Goal: Task Accomplishment & Management: Use online tool/utility

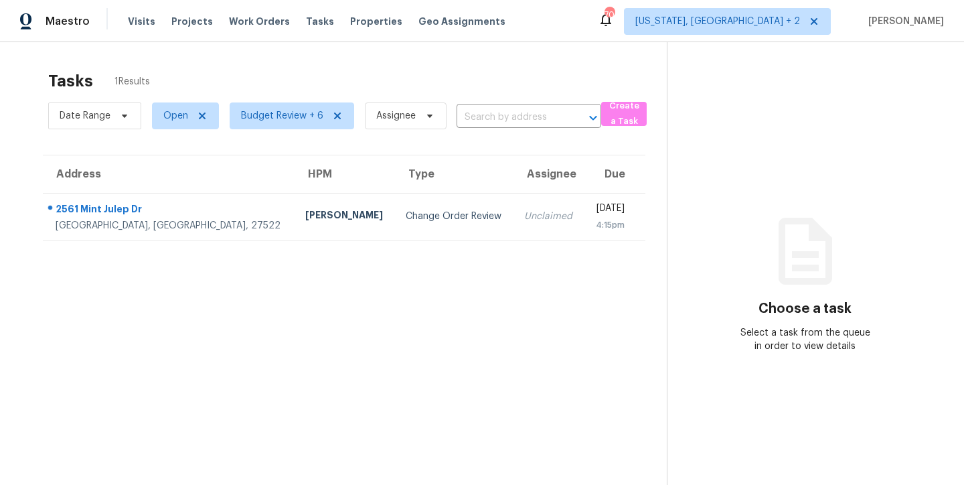
click at [291, 71] on div "Tasks 1 Results" at bounding box center [357, 81] width 619 height 35
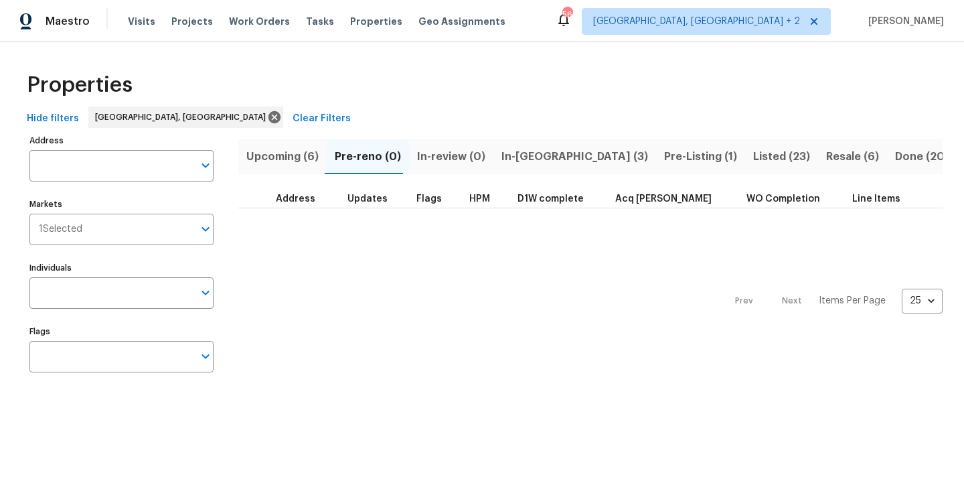
click at [578, 22] on div "Maestro Visits Projects Work Orders Tasks Properties Geo Assignments 56 Charles…" at bounding box center [482, 21] width 964 height 42
click at [507, 147] on span "In-reno (3)" at bounding box center [575, 156] width 147 height 19
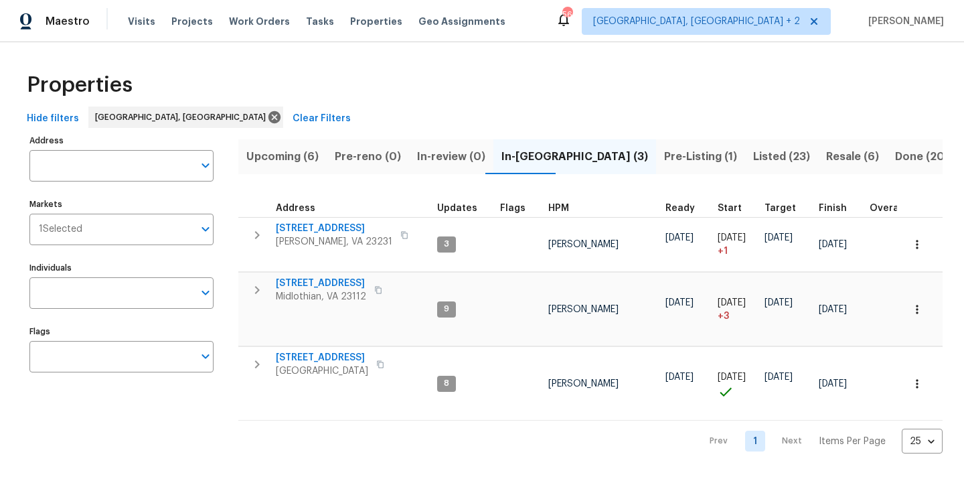
click at [509, 32] on div "Maestro Visits Projects Work Orders Tasks Properties Geo Assignments 56 Charles…" at bounding box center [482, 21] width 964 height 42
click at [534, 96] on div "Properties" at bounding box center [481, 85] width 921 height 43
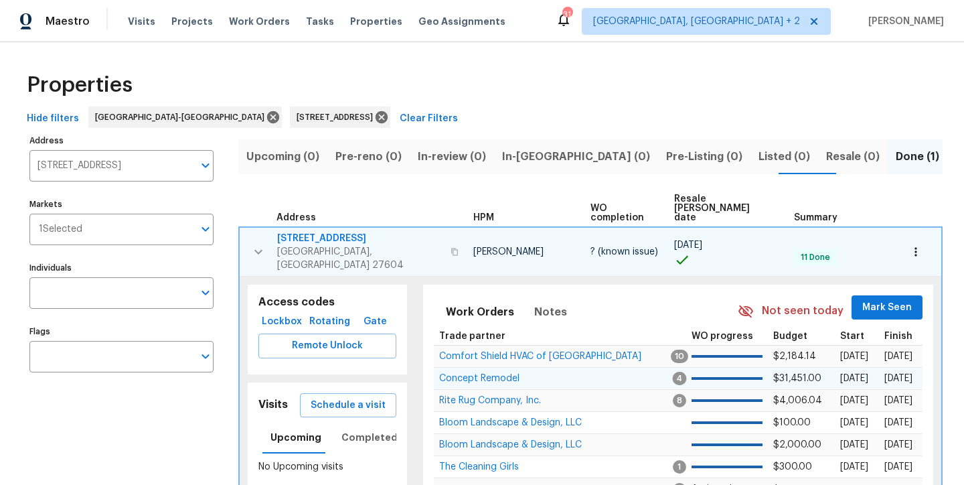
scroll to position [119, 0]
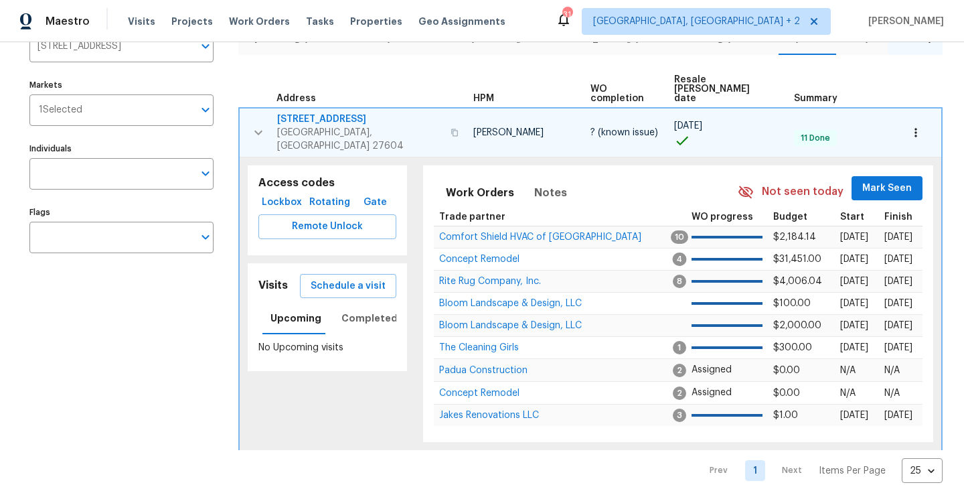
click at [273, 116] on td "3743 Bison Hill Ln Raleigh, NC 27604" at bounding box center [354, 132] width 228 height 48
click at [245, 113] on button "button" at bounding box center [258, 133] width 27 height 40
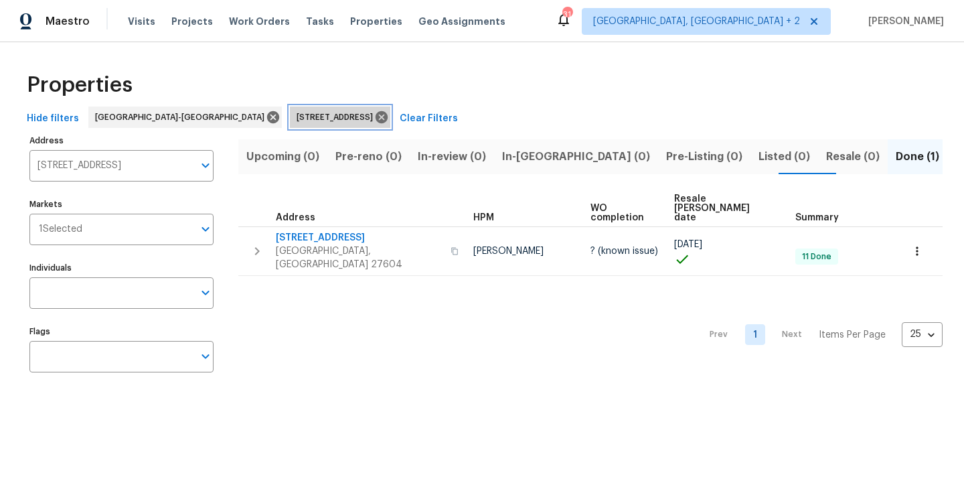
scroll to position [0, 0]
click at [290, 108] on div "3743 Bison Hill Ln Raleigh NC 27604" at bounding box center [340, 116] width 100 height 21
click at [374, 116] on icon at bounding box center [381, 117] width 15 height 15
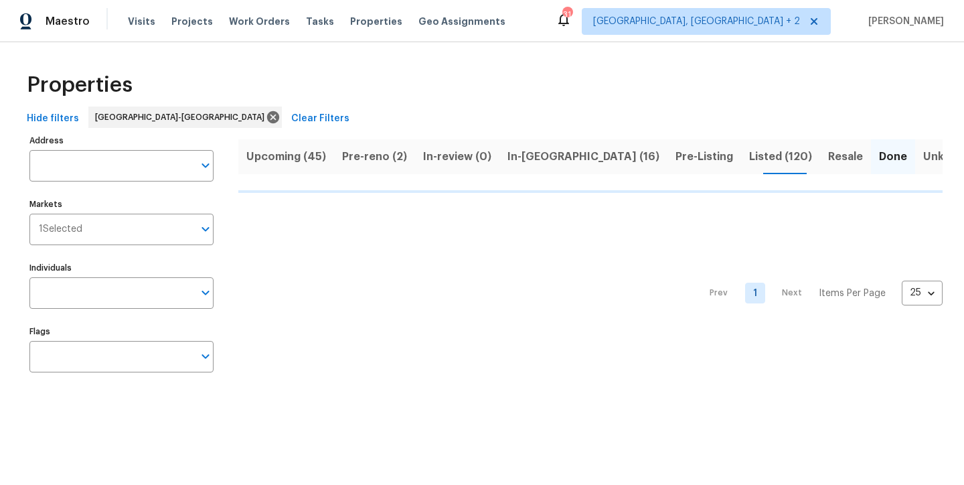
click at [557, 106] on div "Properties" at bounding box center [481, 85] width 921 height 43
click at [508, 158] on span "In-reno (16)" at bounding box center [584, 156] width 152 height 19
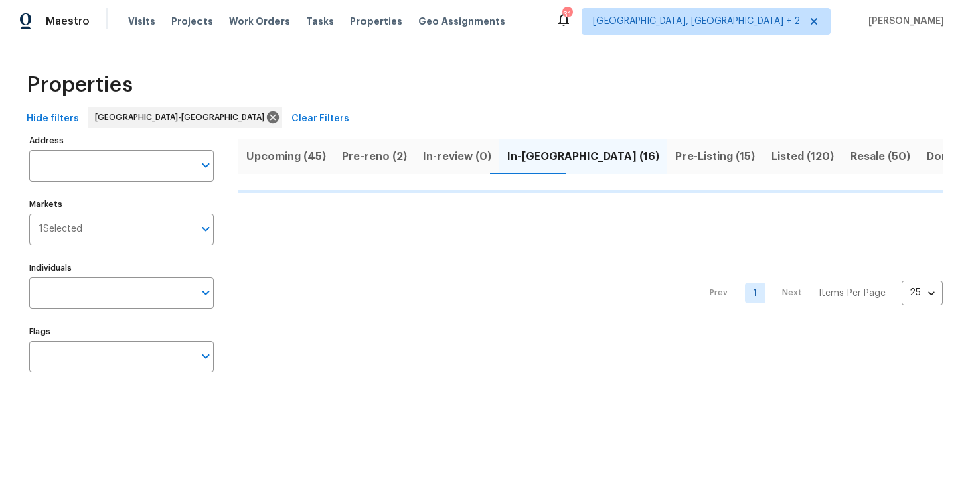
click at [595, 19] on div "Maestro Visits Projects Work Orders Tasks Properties Geo Assignments 31 Charles…" at bounding box center [482, 21] width 964 height 42
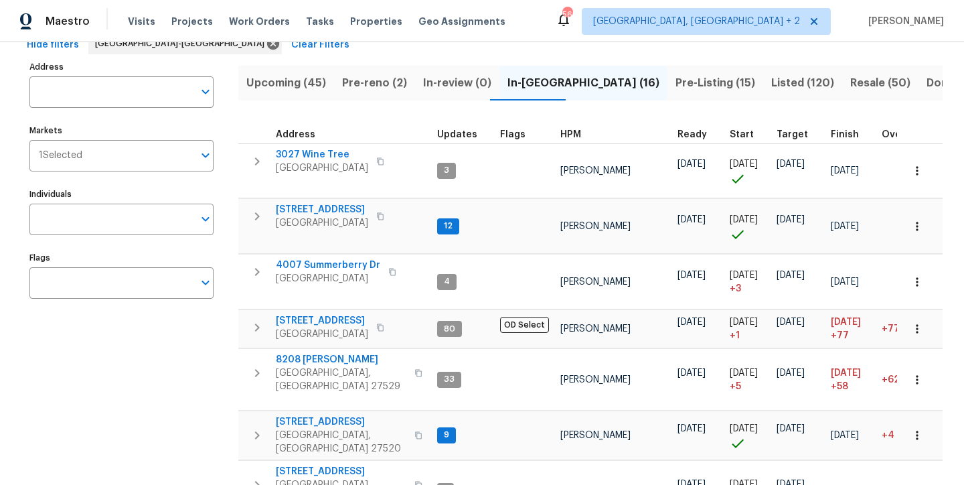
scroll to position [43, 0]
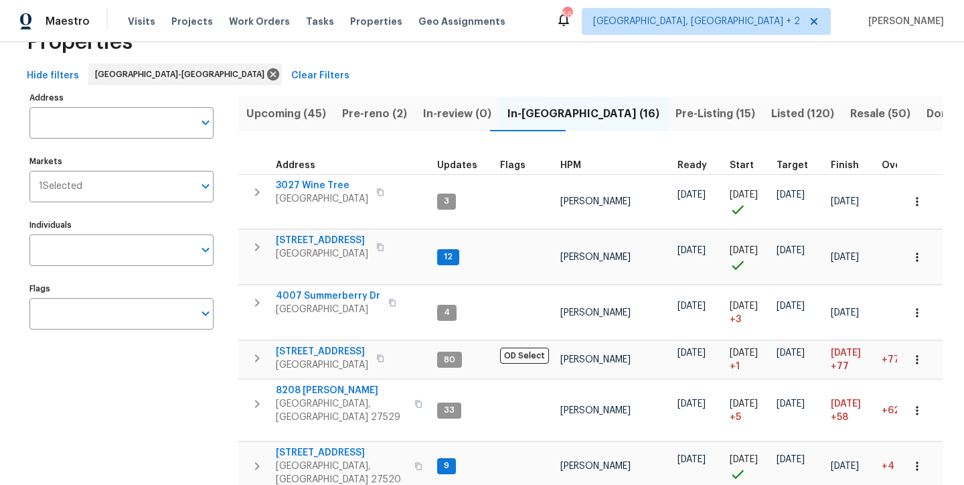
click at [571, 167] on span "HPM" at bounding box center [571, 165] width 21 height 9
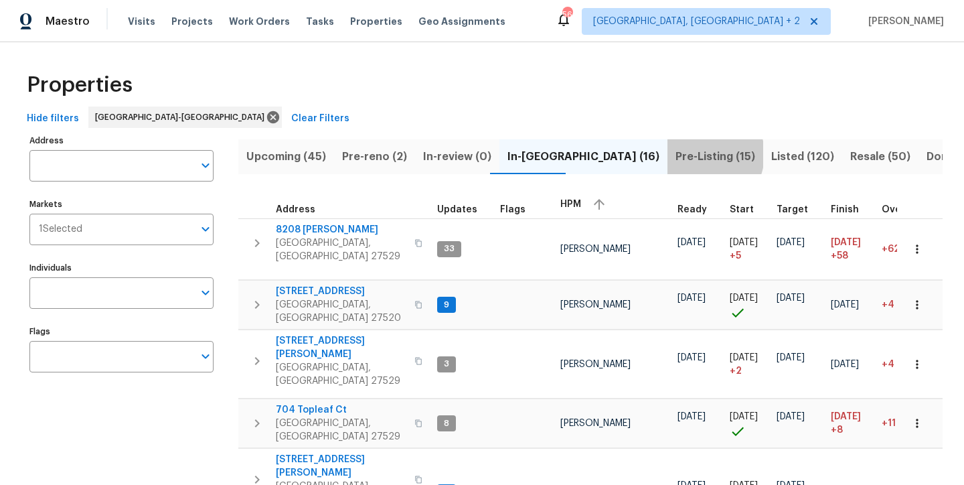
click at [676, 154] on span "Pre-Listing (15)" at bounding box center [716, 156] width 80 height 19
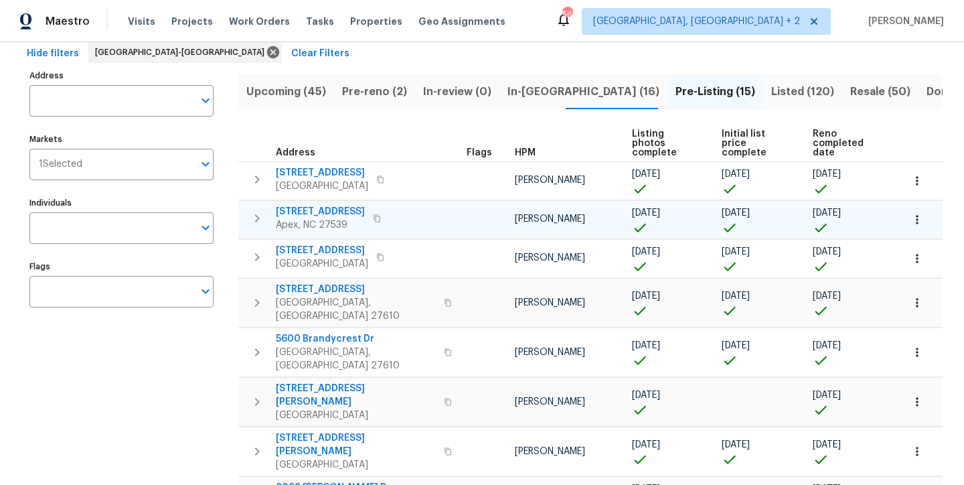
scroll to position [127, 0]
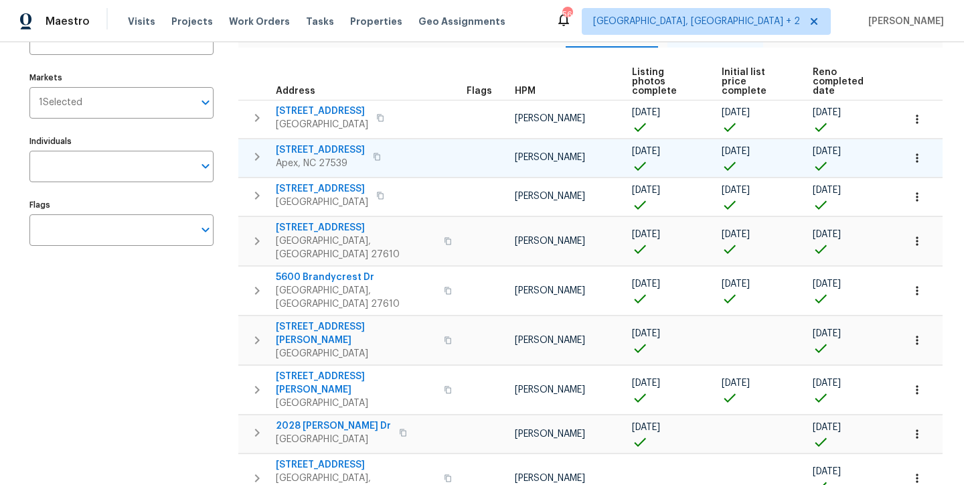
click at [256, 149] on icon "button" at bounding box center [257, 157] width 16 height 16
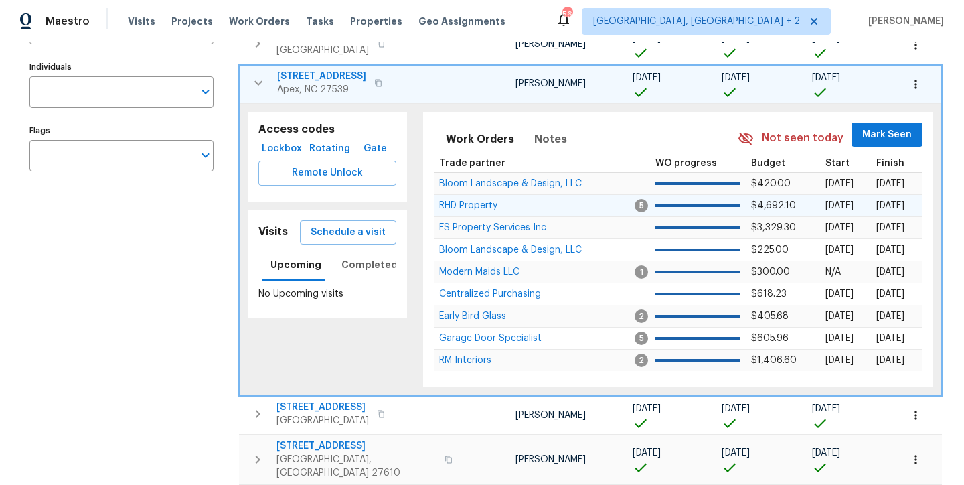
scroll to position [206, 0]
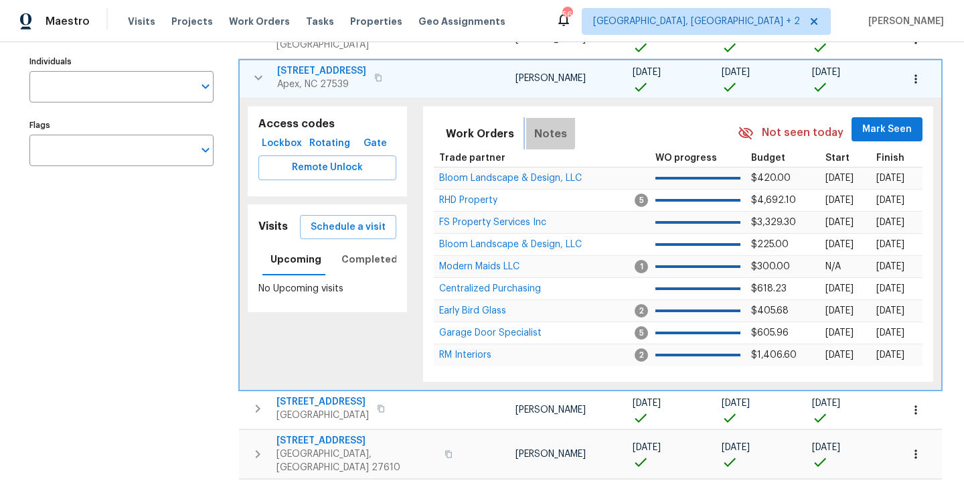
click at [539, 125] on span "Notes" at bounding box center [550, 134] width 33 height 19
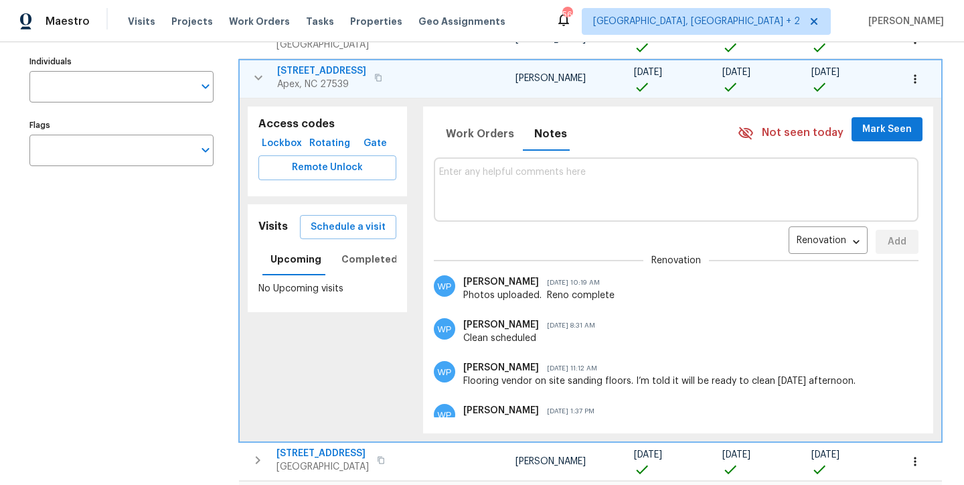
click at [260, 80] on icon "button" at bounding box center [258, 78] width 16 height 16
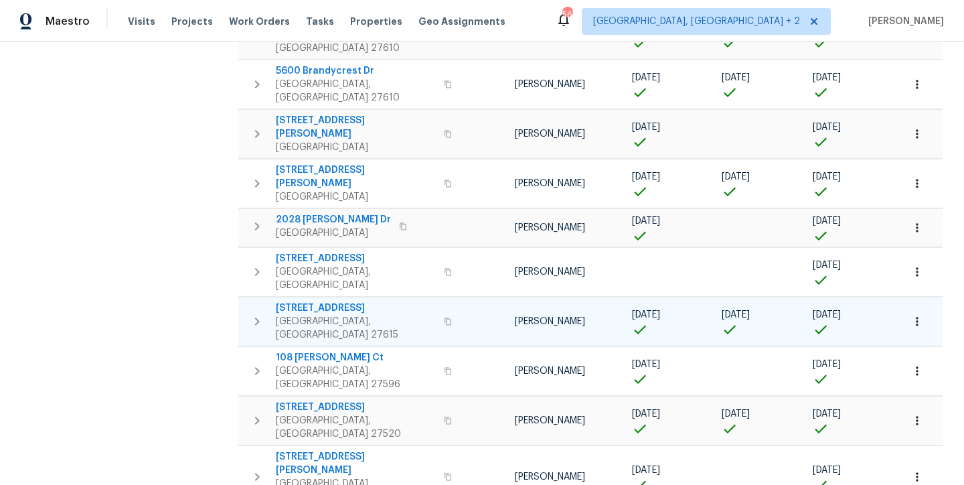
scroll to position [55, 0]
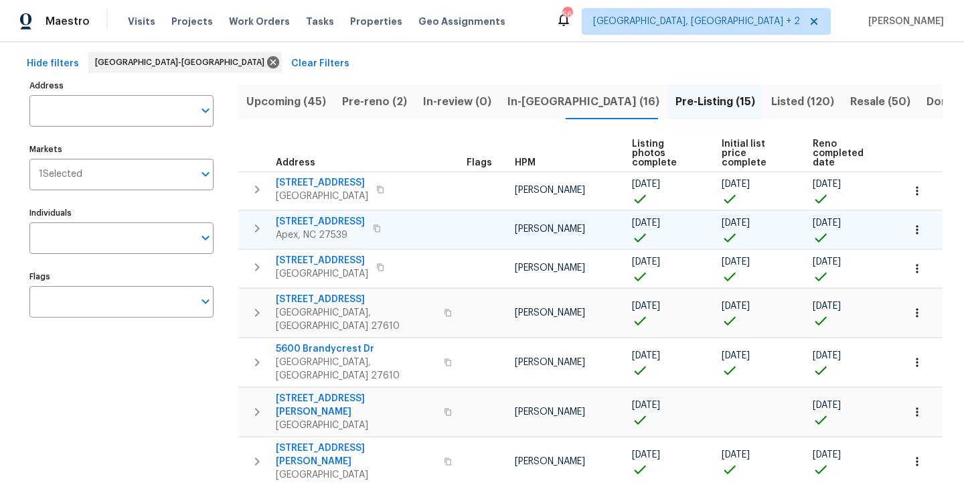
click at [515, 158] on span "HPM" at bounding box center [525, 162] width 21 height 9
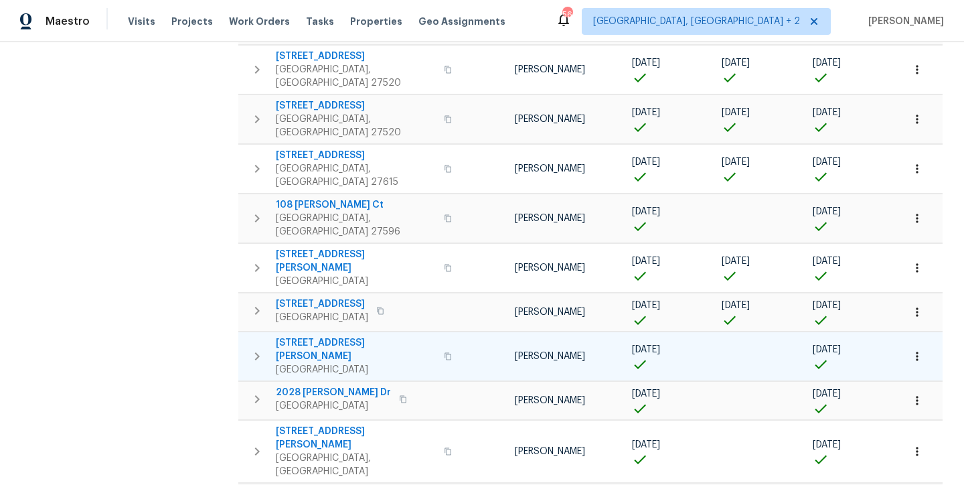
scroll to position [380, 0]
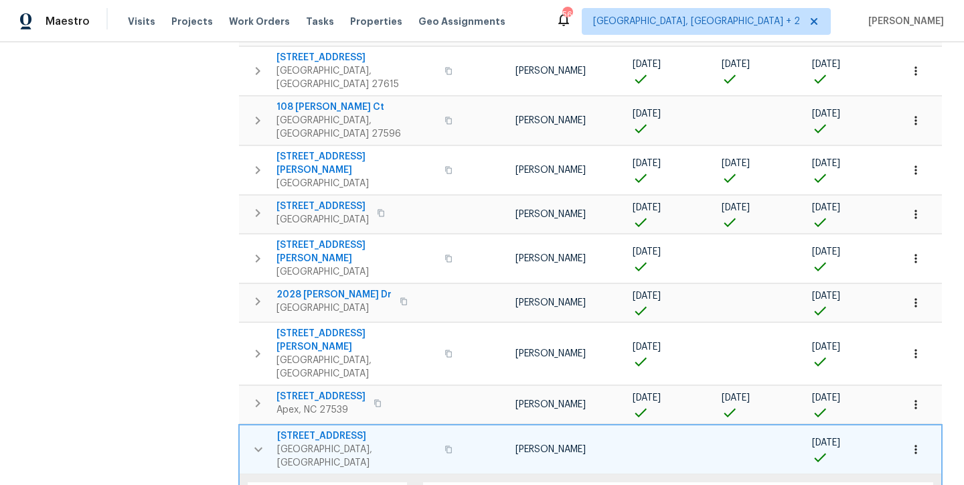
scroll to position [608, 0]
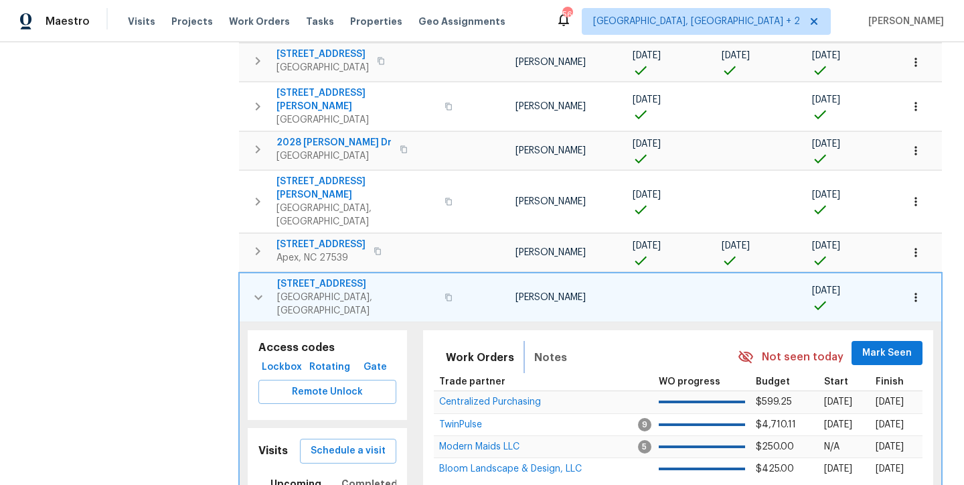
click at [547, 348] on span "Notes" at bounding box center [550, 357] width 33 height 19
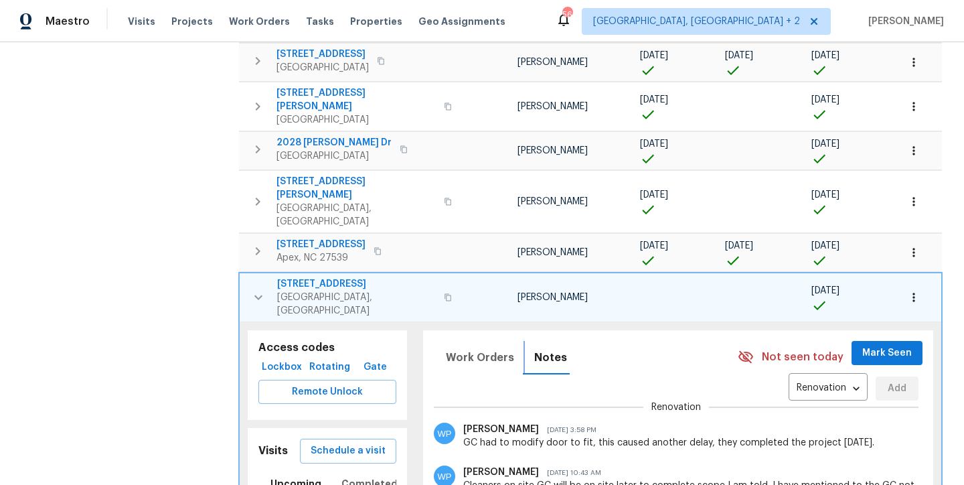
scroll to position [56, 0]
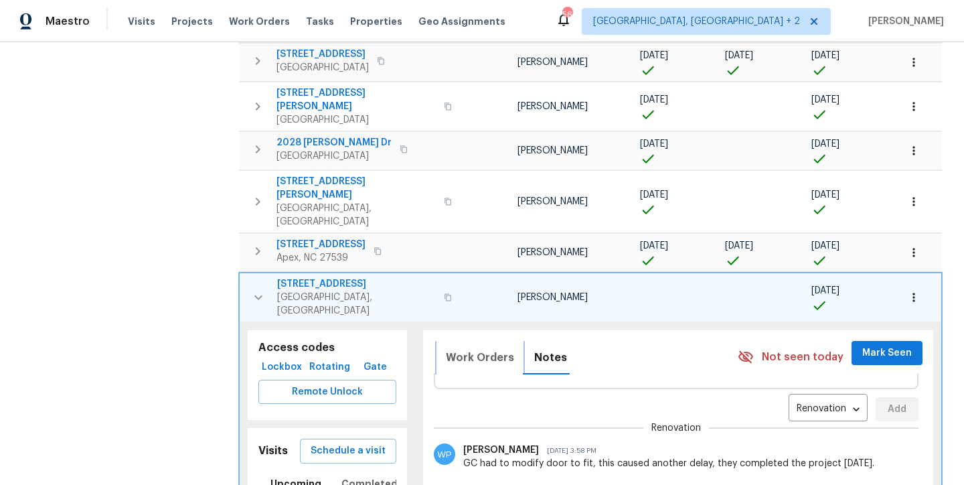
click at [480, 348] on span "Work Orders" at bounding box center [480, 357] width 68 height 19
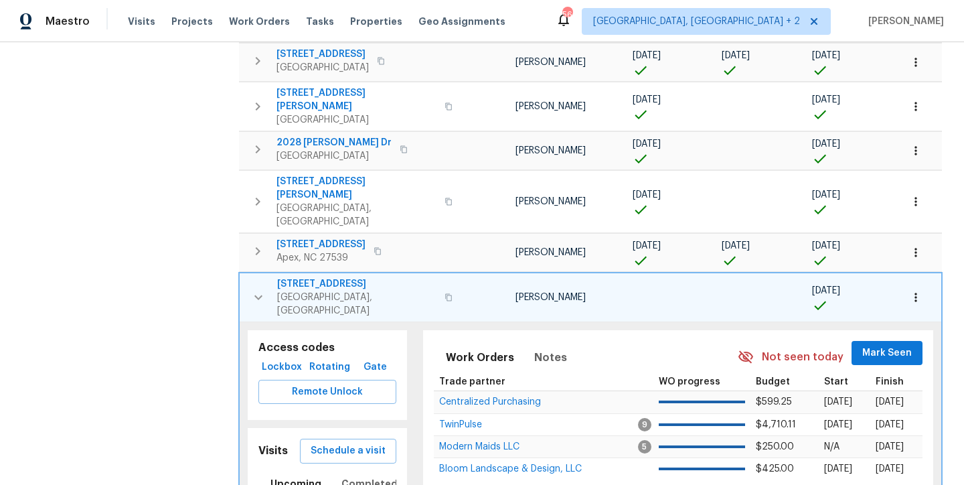
click at [254, 289] on icon "button" at bounding box center [258, 297] width 16 height 16
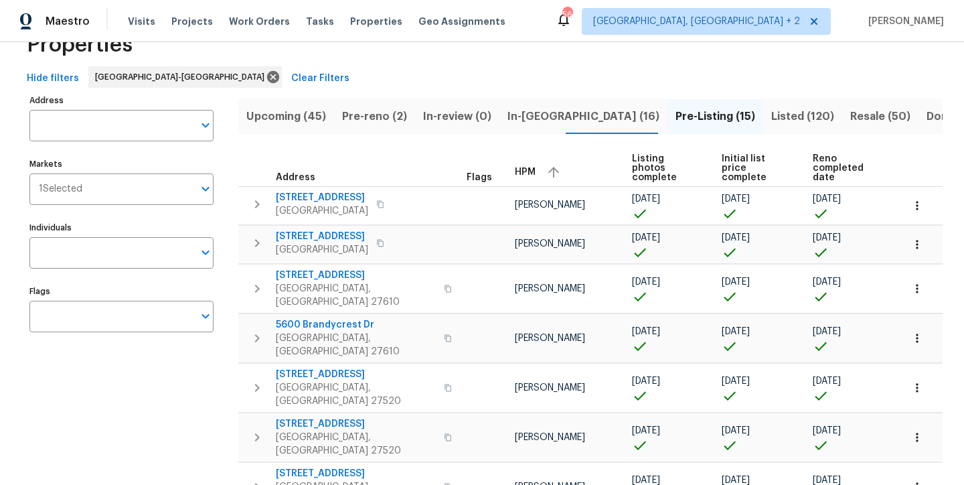
scroll to position [0, 0]
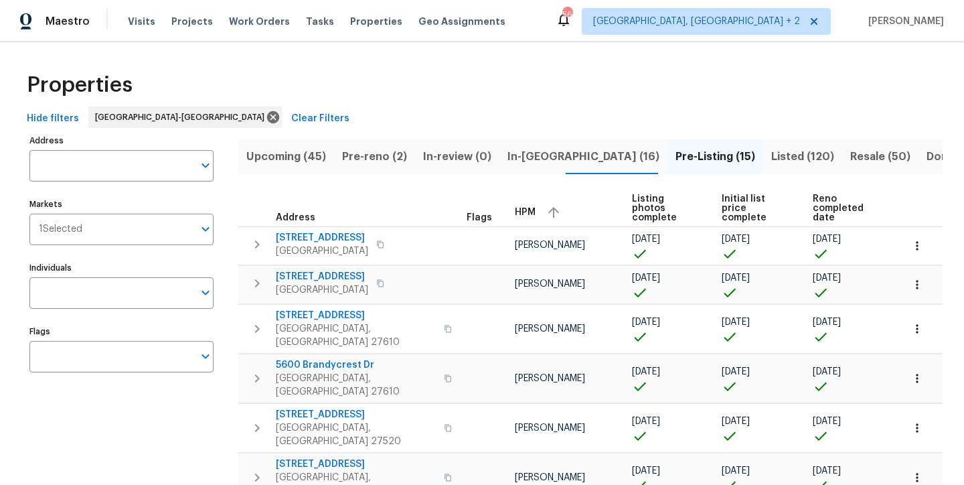
click at [397, 107] on div "Hide filters Raleigh-Durham Clear Filters" at bounding box center [481, 118] width 921 height 25
click at [516, 149] on span "In-reno (16)" at bounding box center [584, 156] width 152 height 19
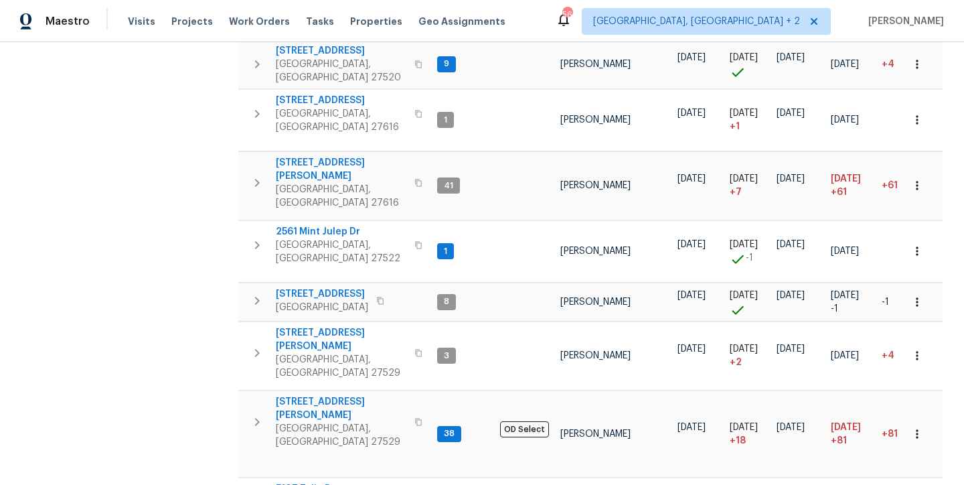
scroll to position [648, 0]
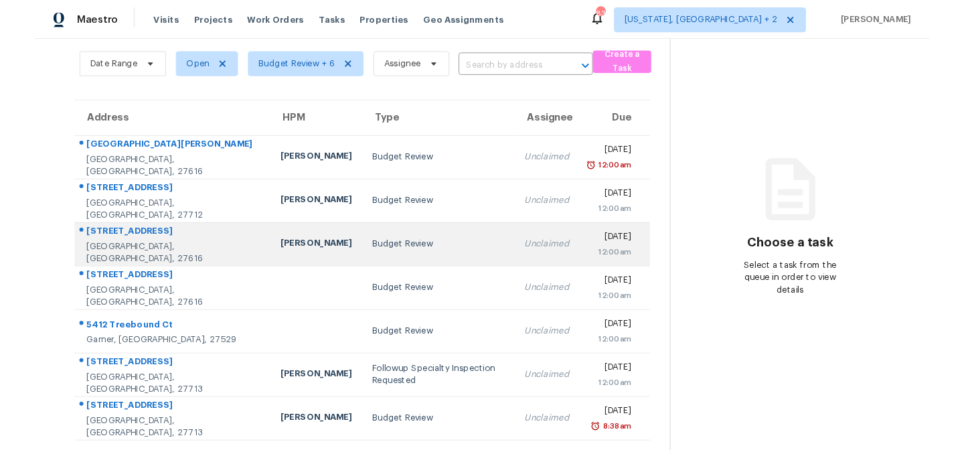
scroll to position [57, 0]
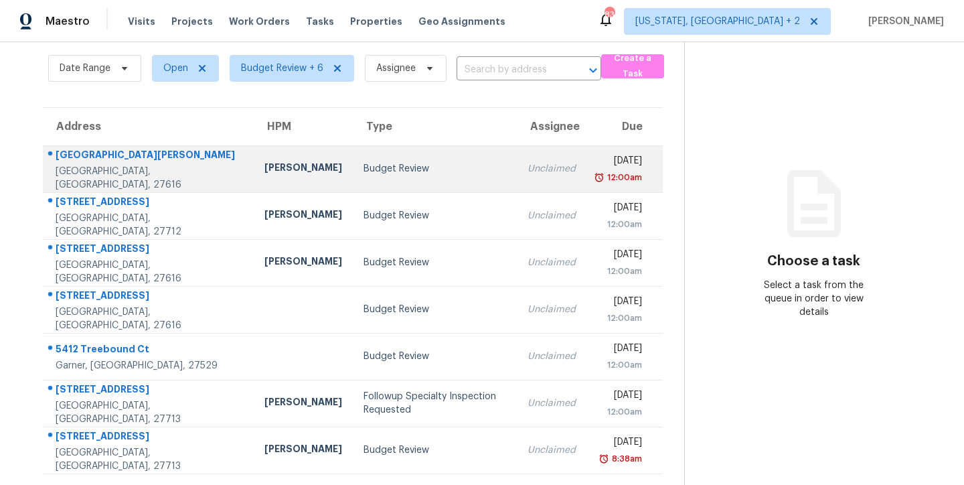
click at [353, 170] on td "Budget Review" at bounding box center [435, 168] width 164 height 47
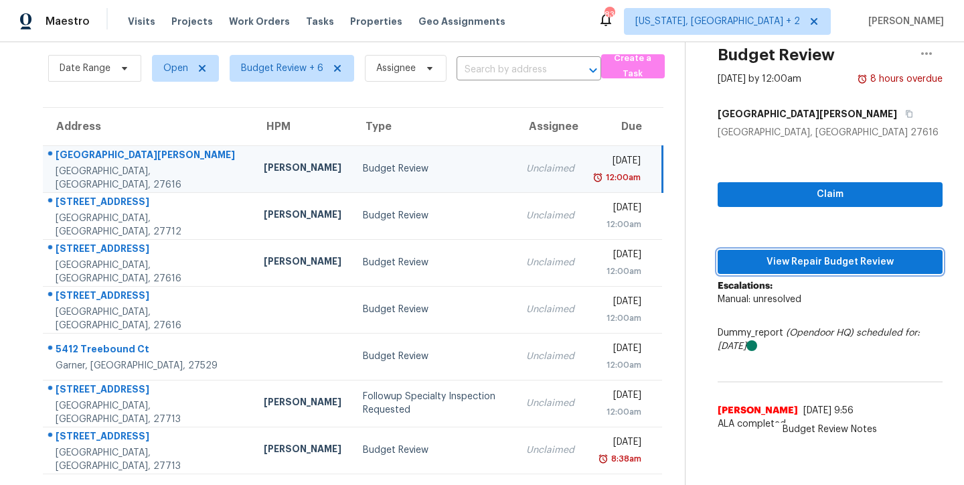
click at [830, 254] on span "View Repair Budget Review" at bounding box center [831, 262] width 204 height 17
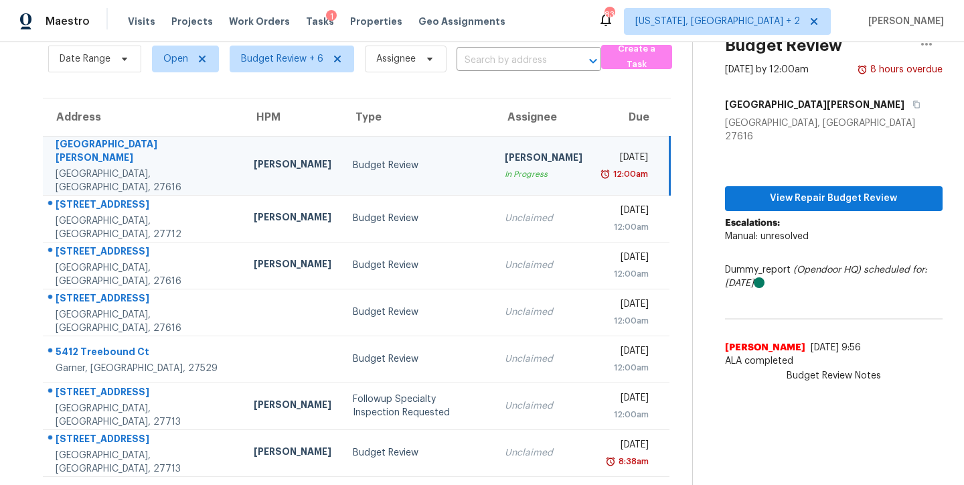
click at [552, 25] on div "Maestro Visits Projects Work Orders Tasks 1 Properties Geo Assignments 83 Washi…" at bounding box center [482, 21] width 964 height 42
click at [557, 25] on div "Maestro Visits Projects Work Orders Tasks 1 Properties Geo Assignments 83 Washi…" at bounding box center [482, 21] width 964 height 42
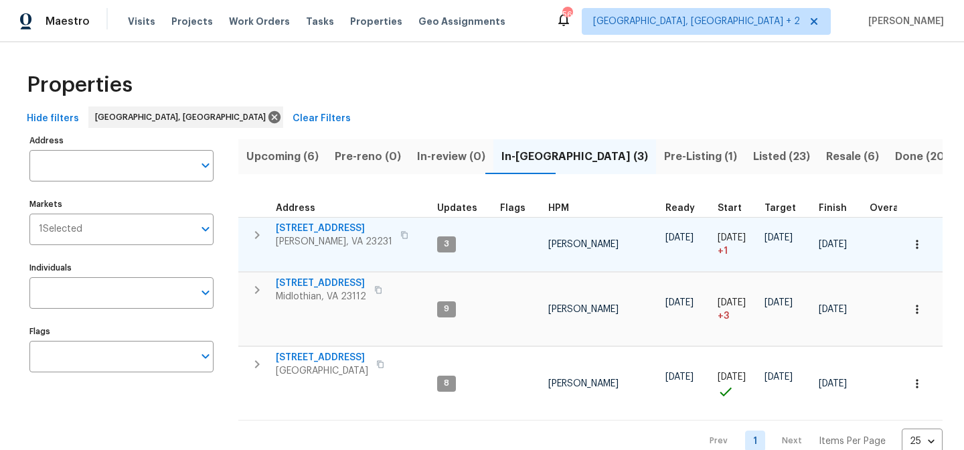
click at [263, 234] on icon "button" at bounding box center [257, 235] width 16 height 16
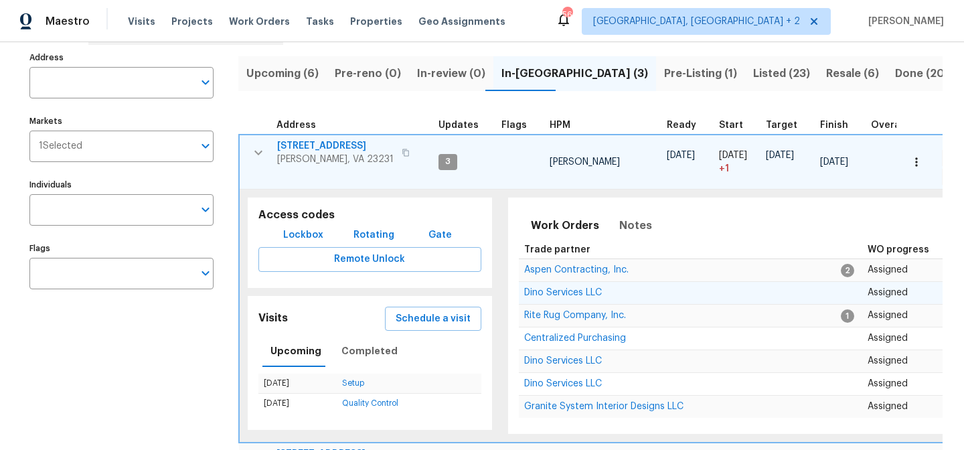
scroll to position [84, 0]
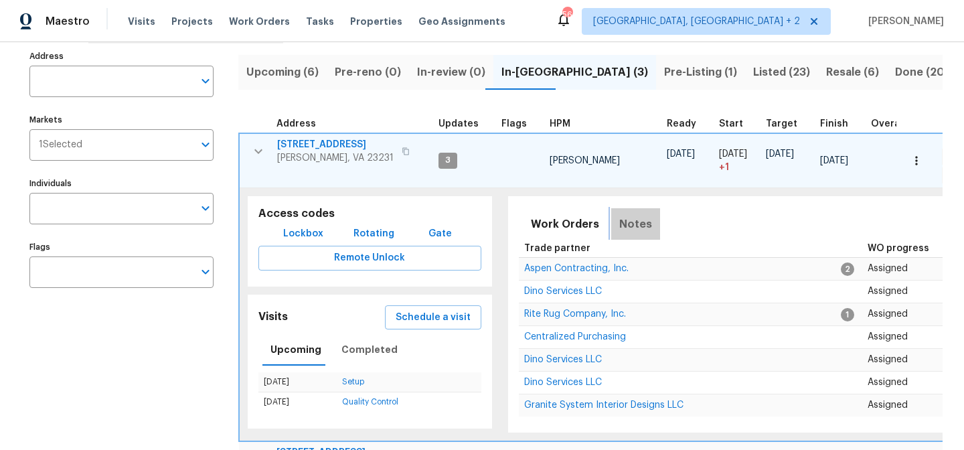
click at [631, 229] on span "Notes" at bounding box center [635, 224] width 33 height 19
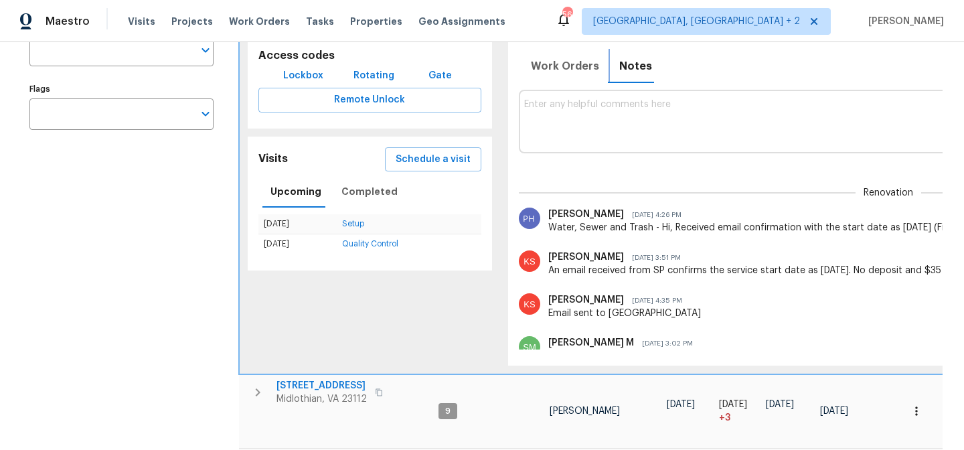
scroll to position [129, 0]
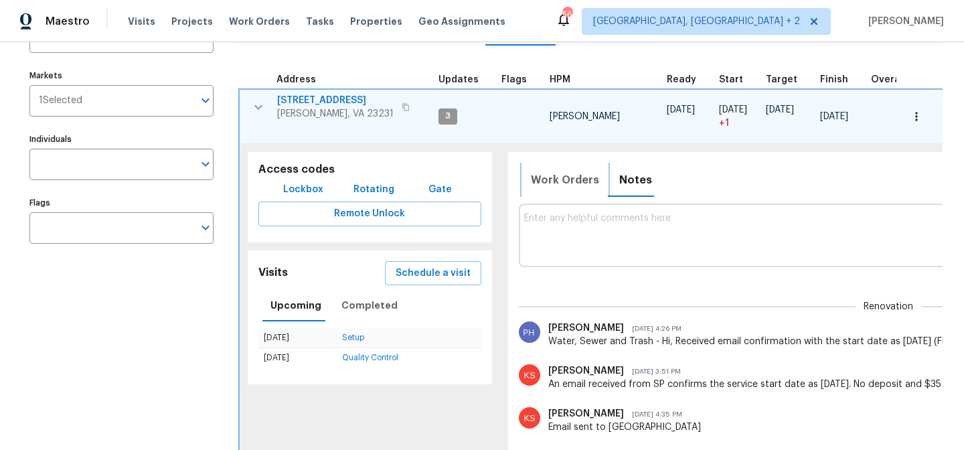
click at [563, 182] on span "Work Orders" at bounding box center [565, 180] width 68 height 19
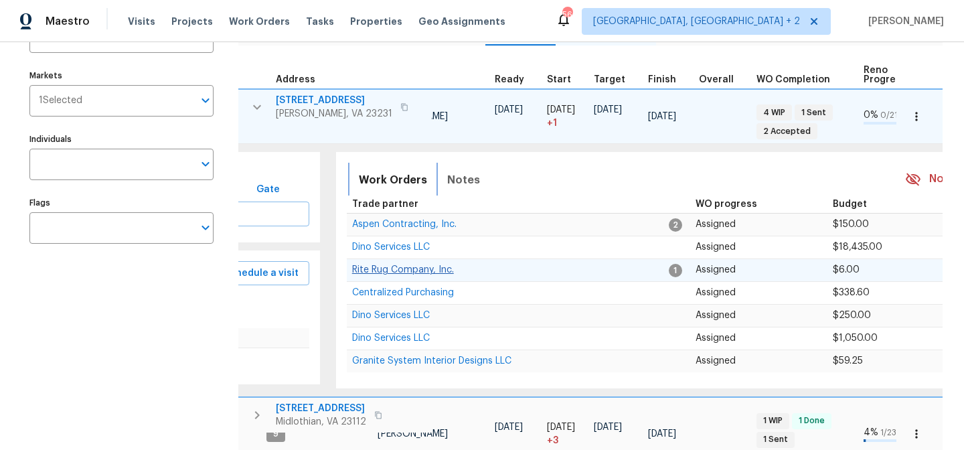
scroll to position [0, 171]
click at [294, 96] on span "1617 Almond Creek Ct" at bounding box center [334, 100] width 117 height 13
click at [256, 112] on icon "button" at bounding box center [257, 107] width 16 height 16
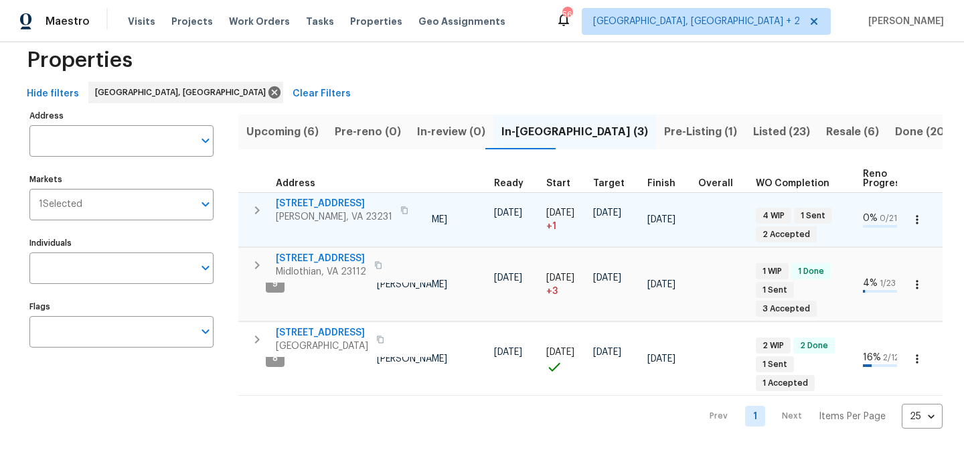
scroll to position [26, 0]
click at [258, 261] on icon "button" at bounding box center [257, 265] width 16 height 16
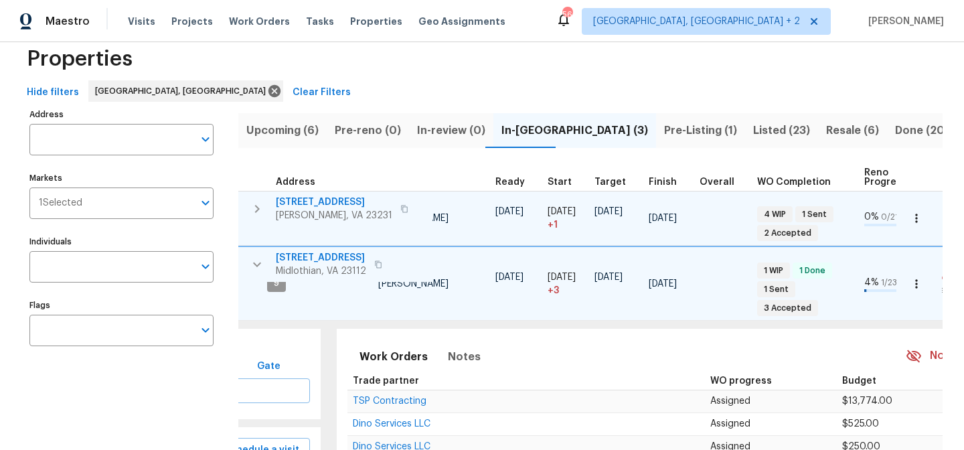
scroll to position [135, 0]
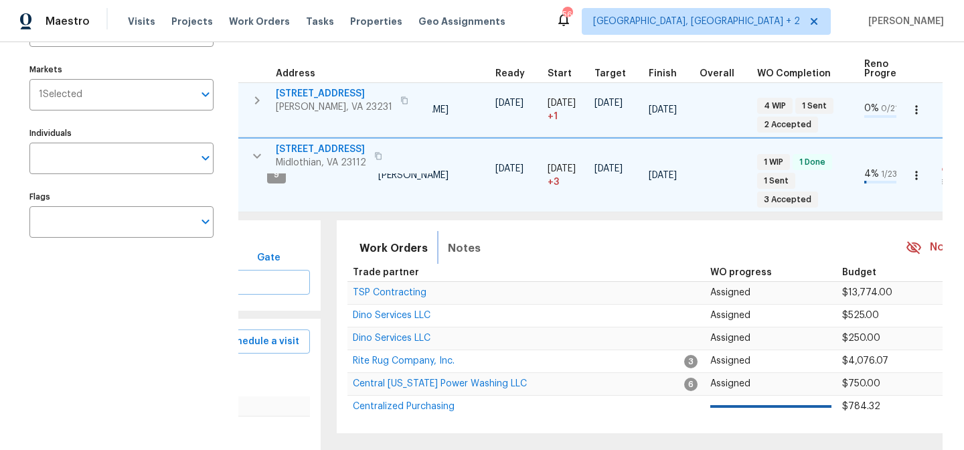
click at [459, 252] on span "Notes" at bounding box center [464, 248] width 33 height 19
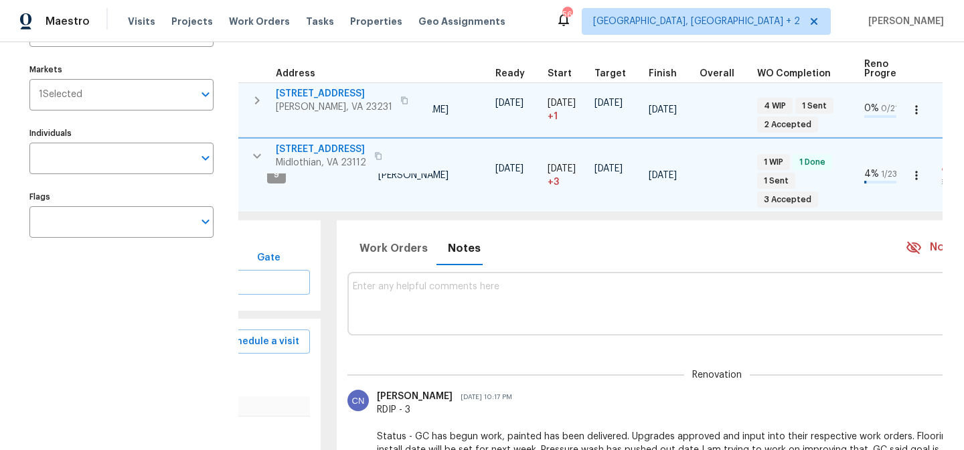
click at [321, 150] on span "[STREET_ADDRESS]" at bounding box center [321, 149] width 90 height 13
click at [256, 163] on icon "button" at bounding box center [257, 156] width 16 height 16
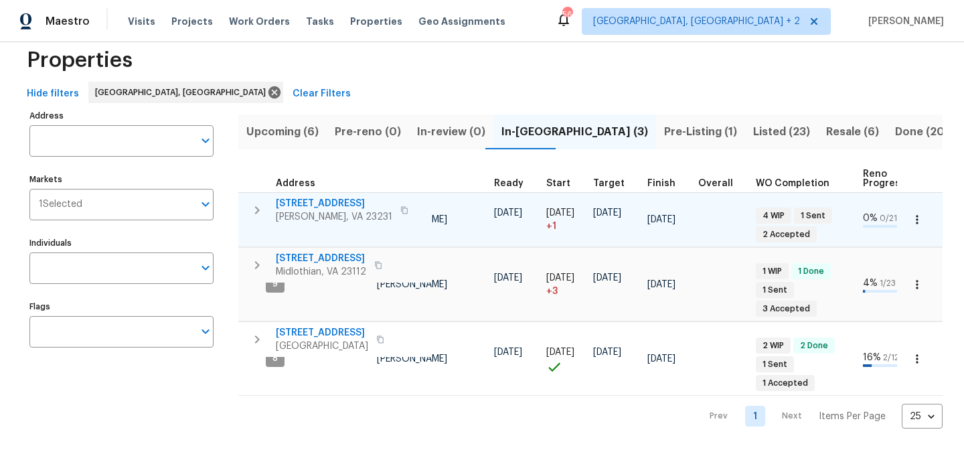
scroll to position [26, 0]
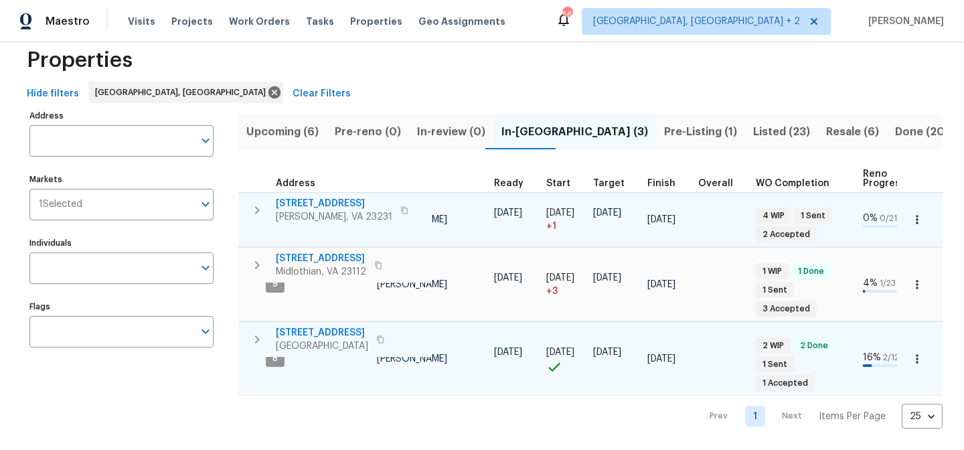
click at [256, 336] on icon "button" at bounding box center [257, 340] width 5 height 8
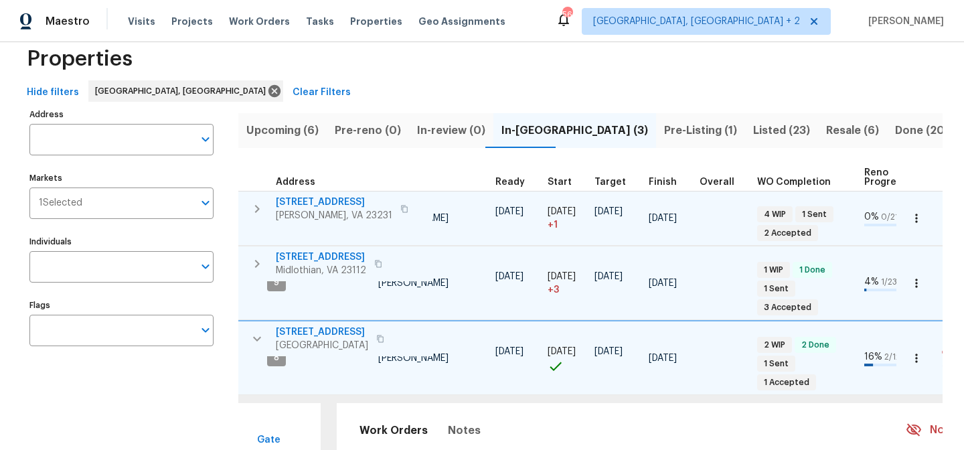
scroll to position [275, 0]
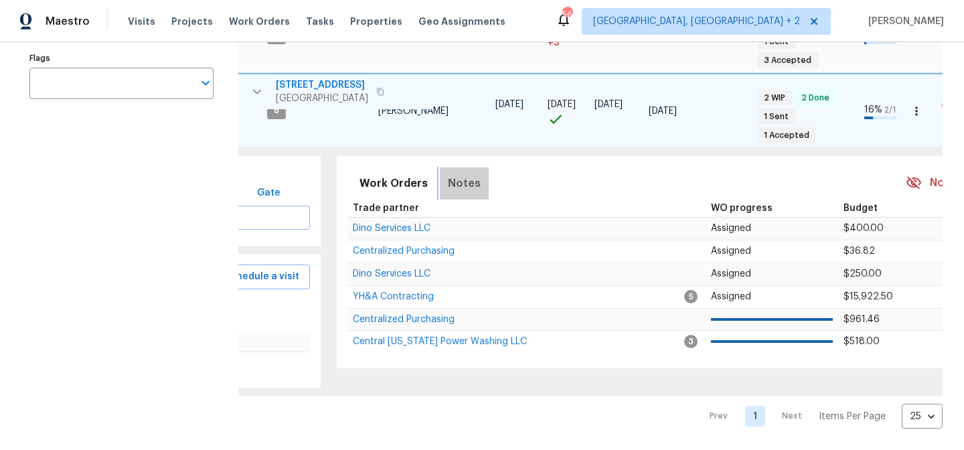
click at [469, 174] on span "Notes" at bounding box center [464, 183] width 33 height 19
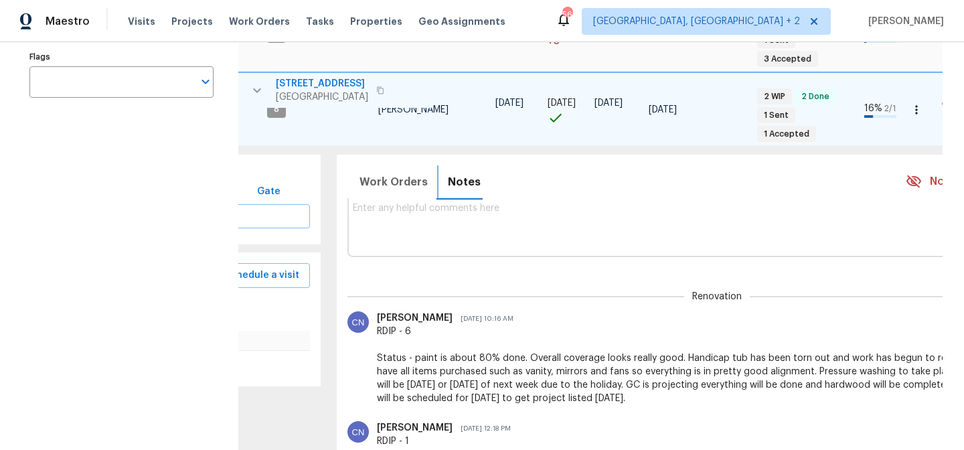
scroll to position [0, 0]
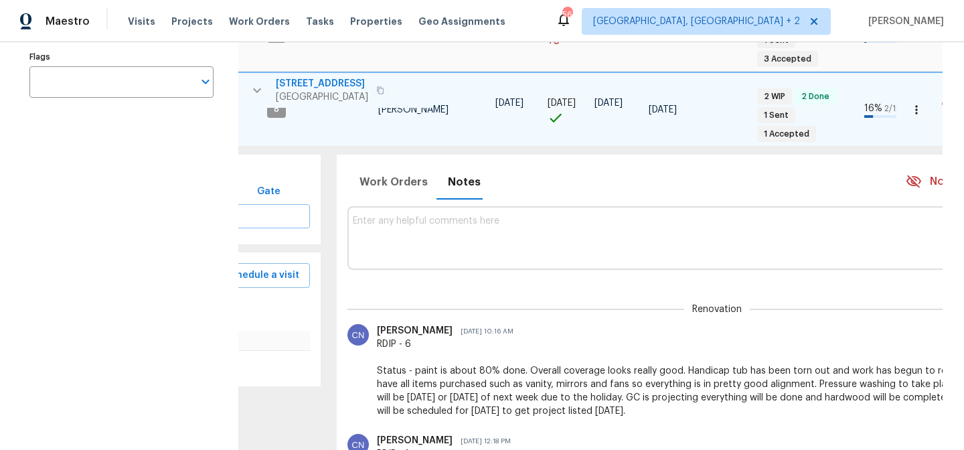
click at [265, 96] on icon "button" at bounding box center [257, 90] width 16 height 16
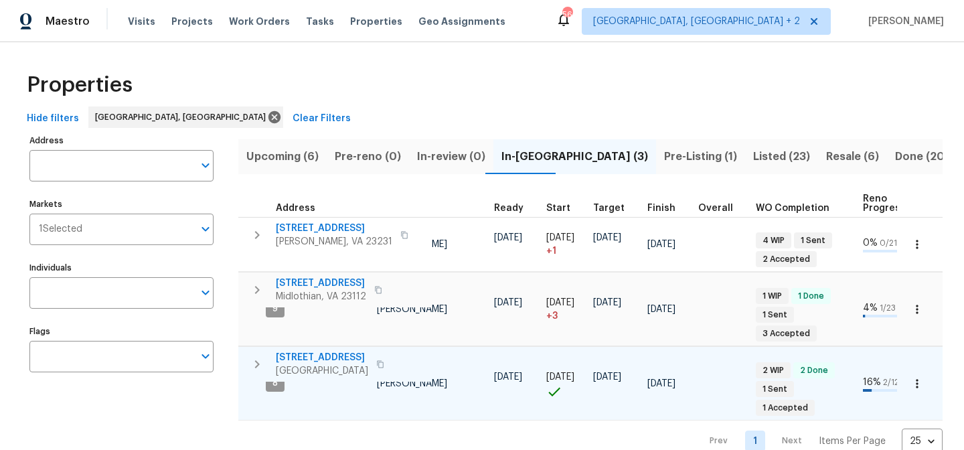
click at [482, 78] on div "Properties" at bounding box center [481, 85] width 921 height 43
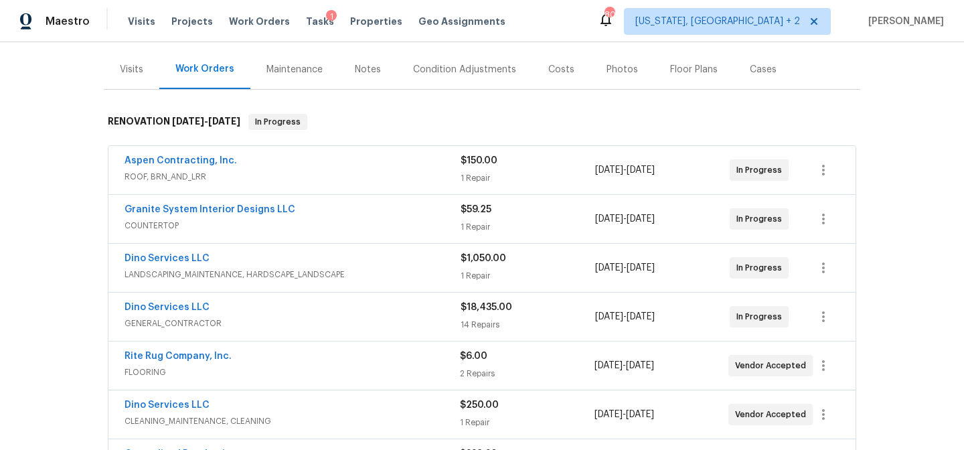
scroll to position [152, 0]
click at [471, 70] on div "Condition Adjustments" at bounding box center [464, 70] width 103 height 13
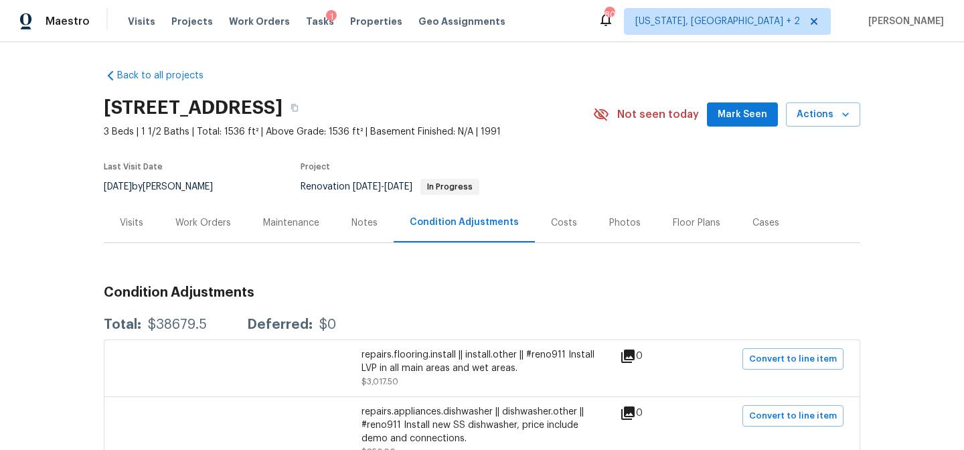
click at [189, 226] on div "Work Orders" at bounding box center [203, 222] width 56 height 13
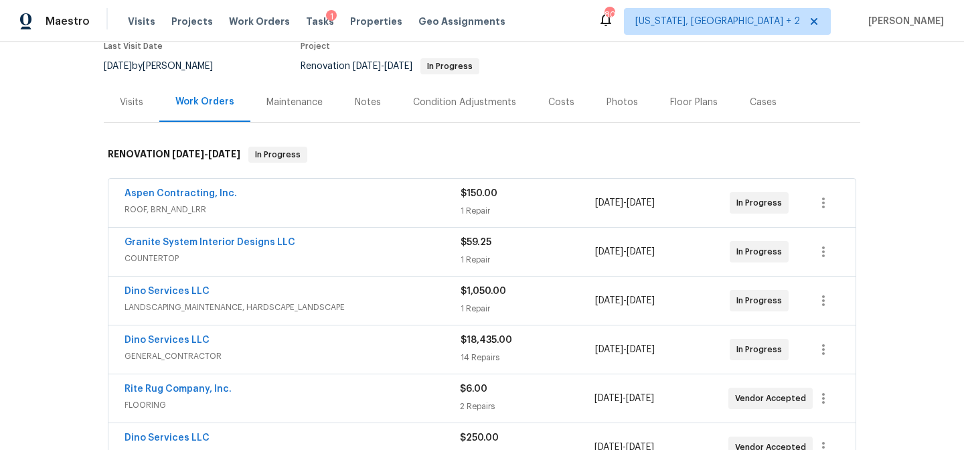
click at [548, 101] on div "Costs" at bounding box center [561, 102] width 26 height 13
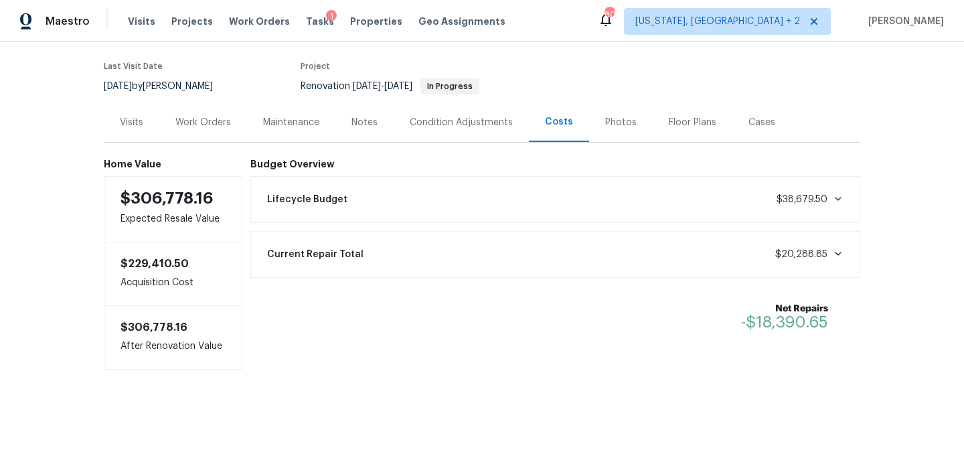
scroll to position [111, 0]
click at [206, 116] on div "Work Orders" at bounding box center [203, 122] width 56 height 13
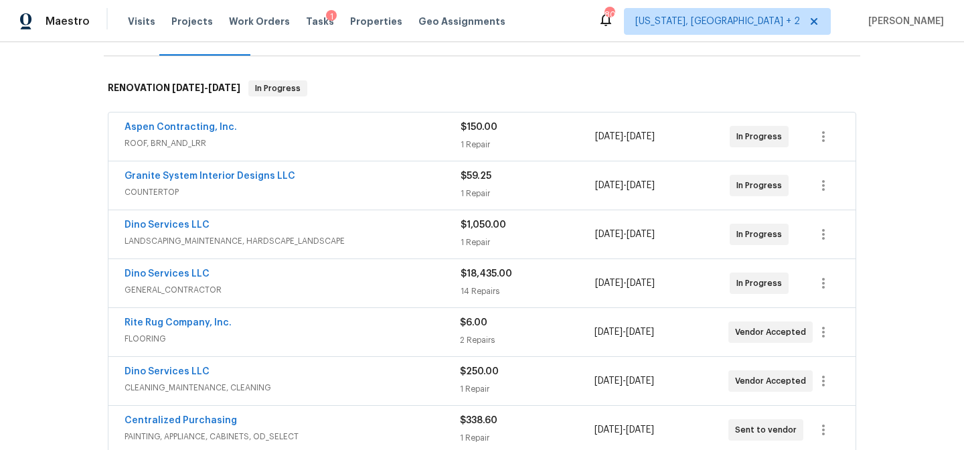
scroll to position [121, 0]
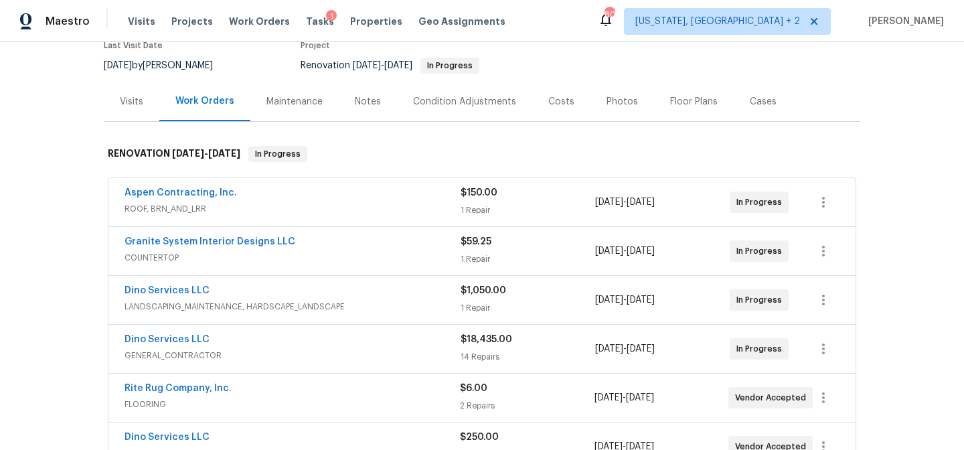
click at [589, 24] on div "Maestro Visits Projects Work Orders Tasks 1 Properties Geo Assignments 80 Washi…" at bounding box center [482, 21] width 964 height 42
click at [72, 254] on div "Back to all projects 1617 Almond Creek Ct, Henrico, VA 23231 3 Beds | 1 1/2 Bat…" at bounding box center [482, 246] width 964 height 408
click at [229, 56] on div "Last Visit Date" at bounding box center [166, 50] width 125 height 16
click at [530, 15] on div "Maestro Visits Projects Work Orders Tasks 1 Properties Geo Assignments 80 Washi…" at bounding box center [482, 21] width 964 height 42
click at [73, 196] on div "Back to all projects 1617 Almond Creek Ct, Henrico, VA 23231 3 Beds | 1 1/2 Bat…" at bounding box center [482, 246] width 964 height 408
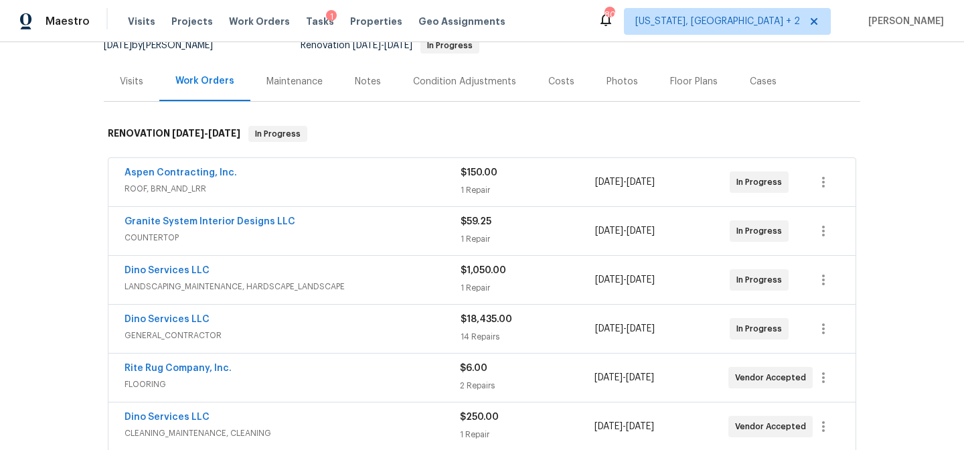
scroll to position [139, 0]
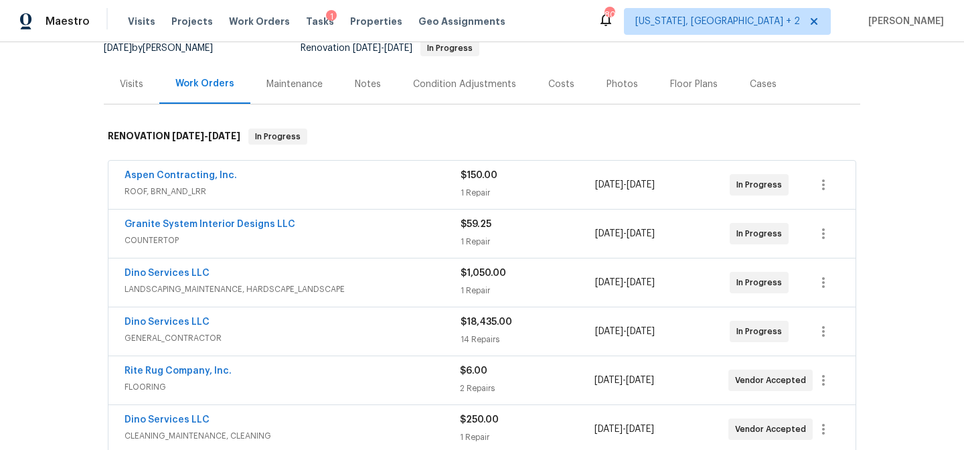
click at [565, 33] on div "Maestro Visits Projects Work Orders Tasks 1 Properties Geo Assignments 80 Washi…" at bounding box center [482, 21] width 964 height 42
click at [76, 208] on div "Back to all projects 1617 Almond Creek Ct, Henrico, VA 23231 3 Beds | 1 1/2 Bat…" at bounding box center [482, 246] width 964 height 408
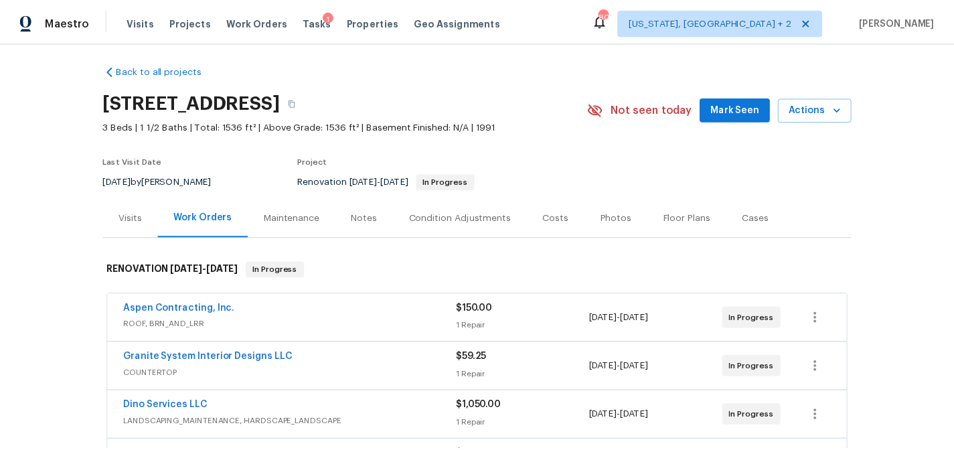
scroll to position [0, 0]
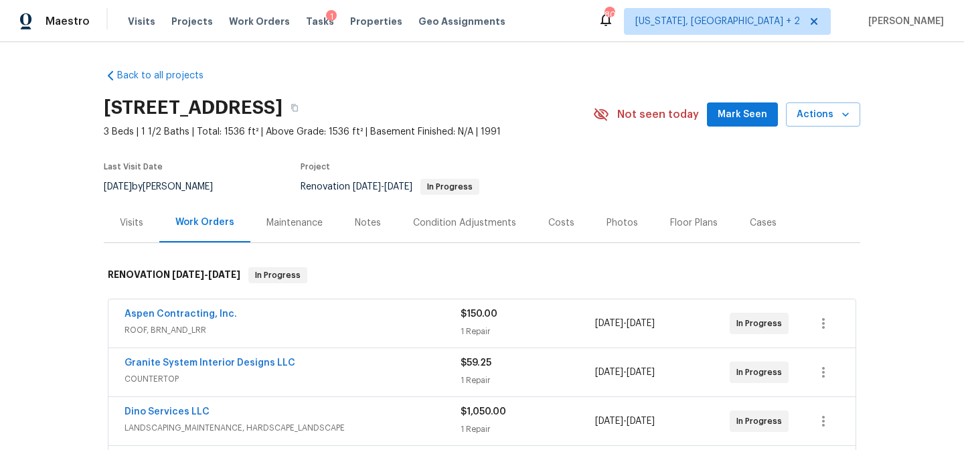
click at [355, 222] on div "Notes" at bounding box center [368, 222] width 26 height 13
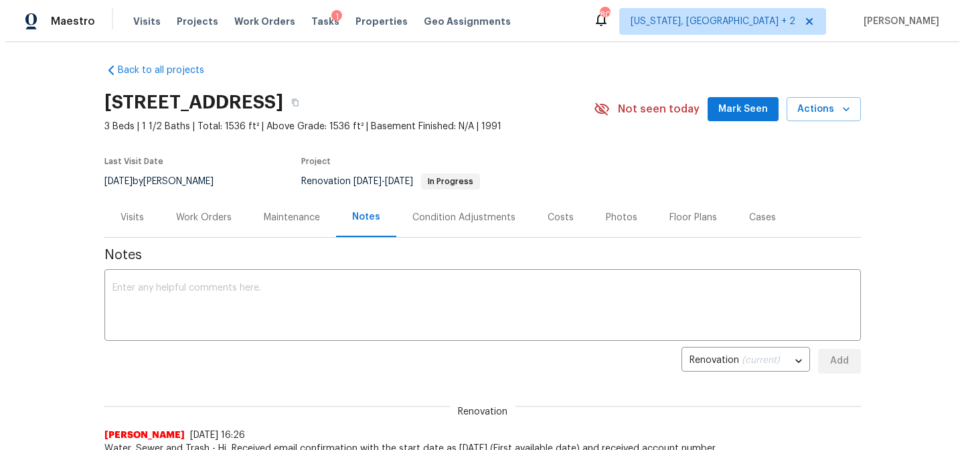
scroll to position [4, 0]
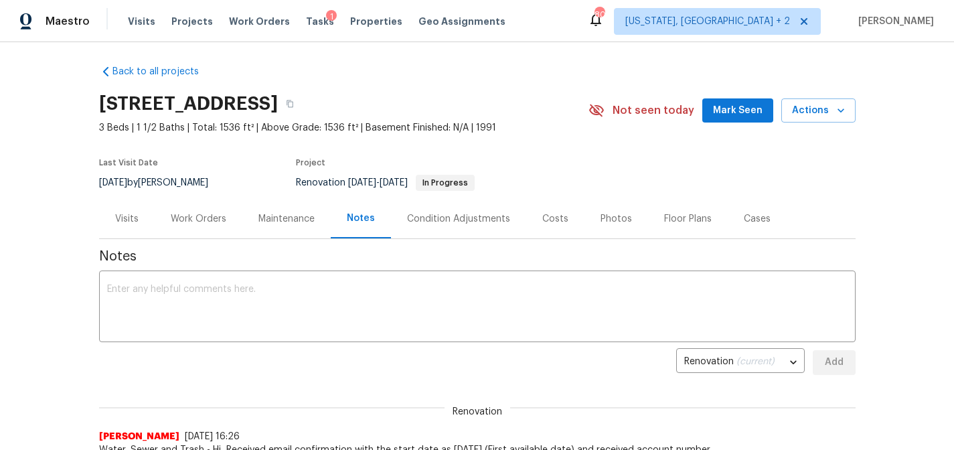
click at [196, 219] on div "Work Orders" at bounding box center [199, 218] width 56 height 13
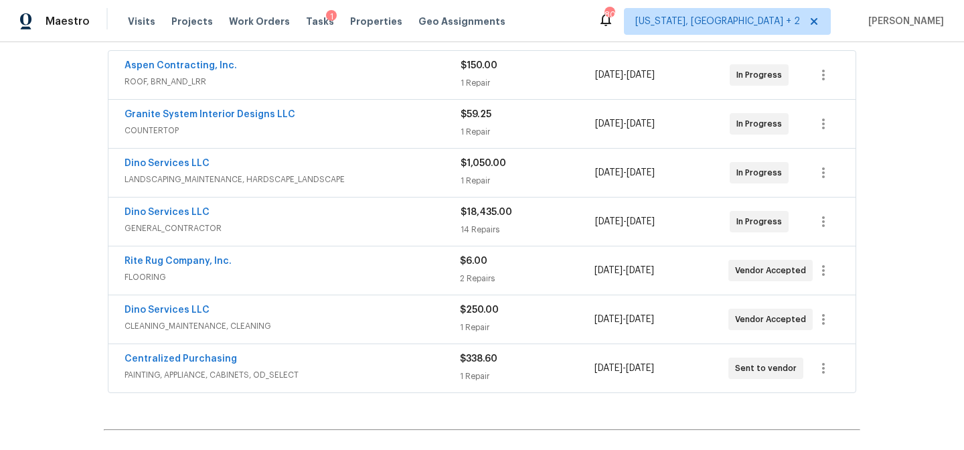
scroll to position [226, 0]
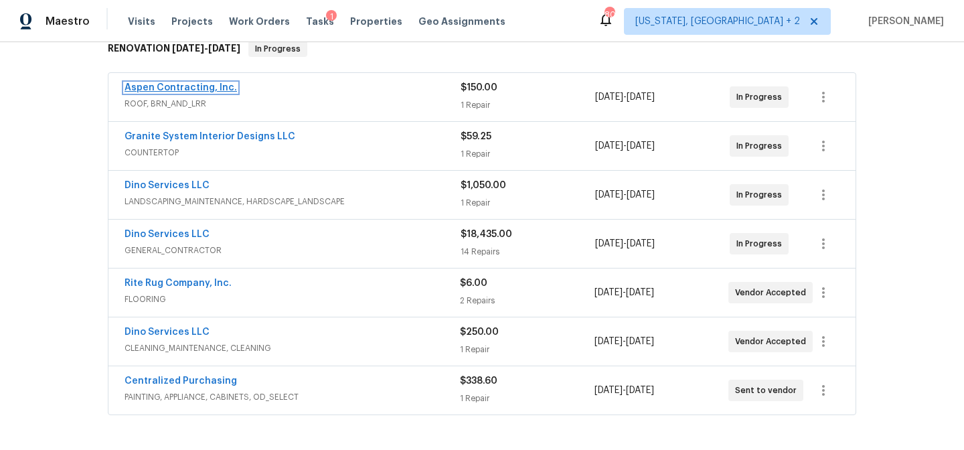
click at [178, 88] on link "Aspen Contracting, Inc." at bounding box center [181, 87] width 113 height 9
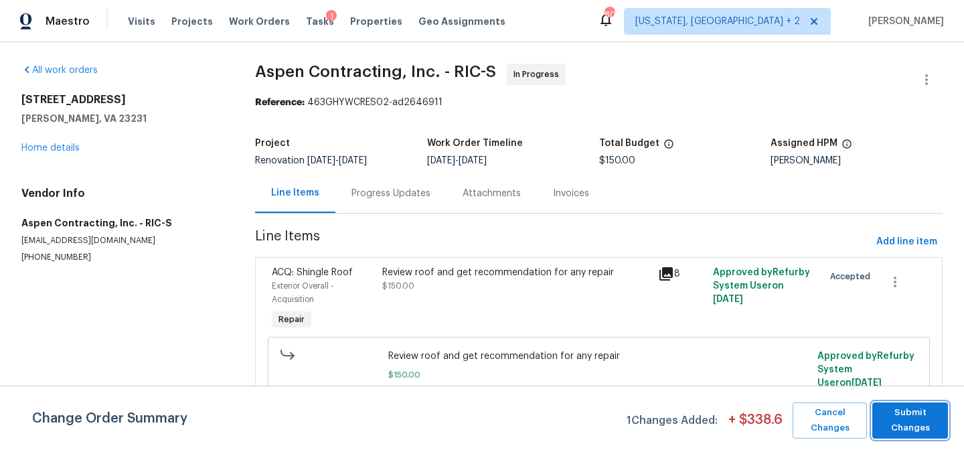
click at [921, 414] on span "Submit Changes" at bounding box center [910, 420] width 62 height 31
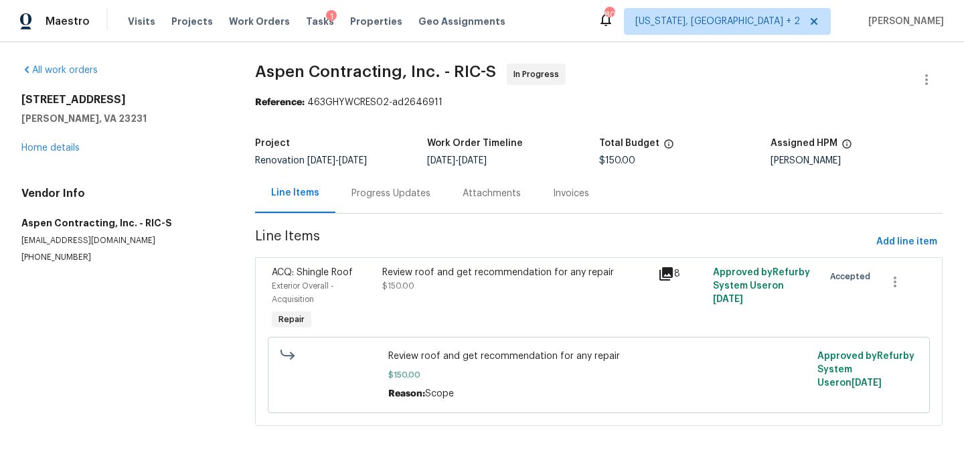
click at [380, 200] on div "Progress Updates" at bounding box center [391, 193] width 79 height 13
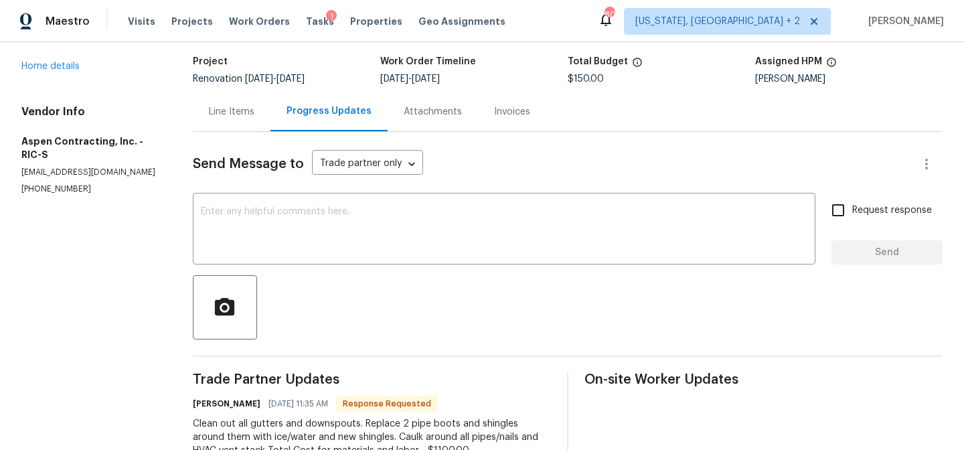
scroll to position [241, 0]
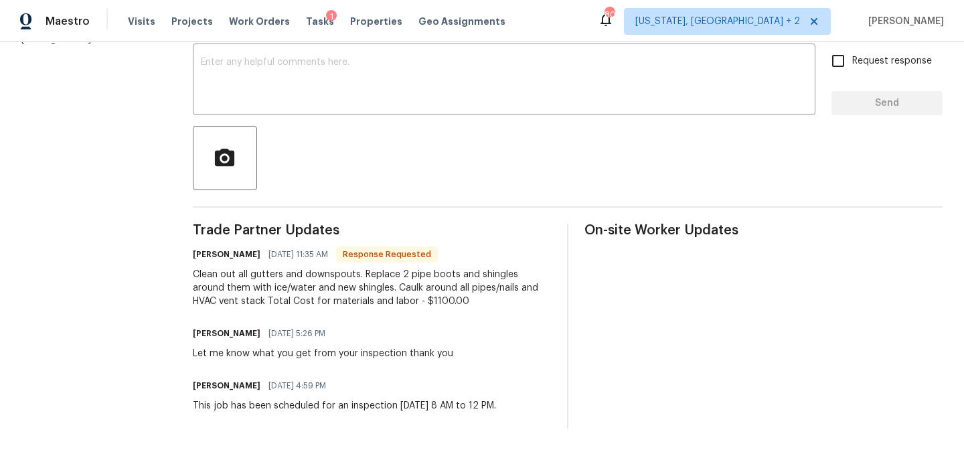
click at [254, 276] on div "Clean out all gutters and downspouts. Replace 2 pipe boots and shingles around …" at bounding box center [372, 288] width 358 height 40
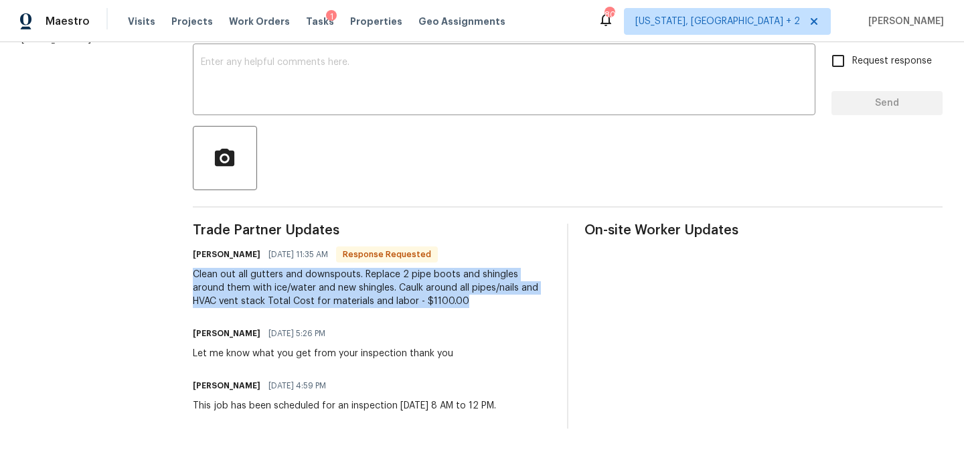
drag, startPoint x: 435, startPoint y: 292, endPoint x: 182, endPoint y: 265, distance: 254.6
click at [180, 265] on div "All work orders 1617 Almond Creek Ct Henrico, VA 23231 Home details Vendor Info…" at bounding box center [482, 130] width 964 height 639
click at [220, 271] on div "Clean out all gutters and downspouts. Replace 2 pipe boots and shingles around …" at bounding box center [372, 288] width 358 height 40
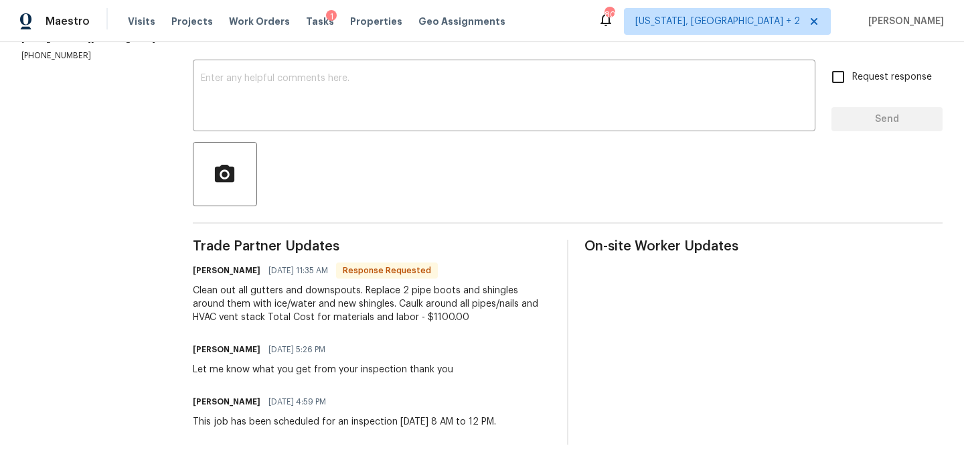
scroll to position [215, 0]
click at [92, 201] on section "All work orders 1617 Almond Creek Ct Henrico, VA 23231 Home details Vendor Info…" at bounding box center [90, 147] width 139 height 596
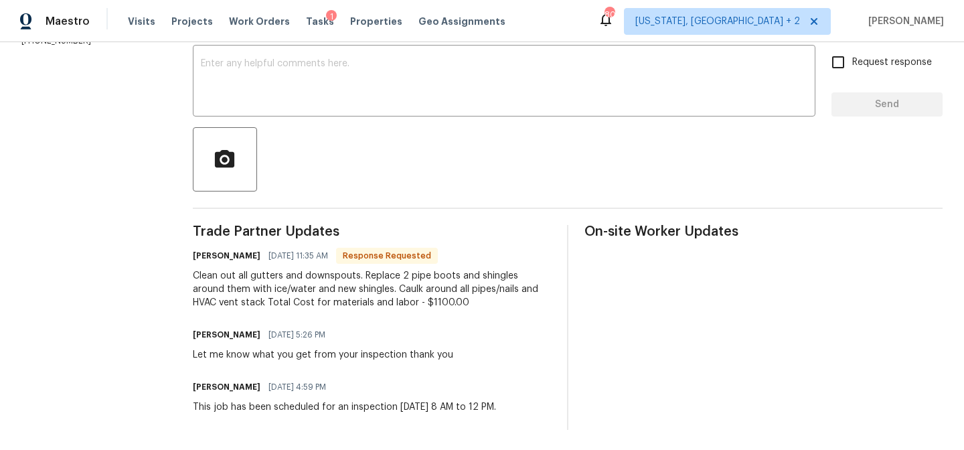
scroll to position [227, 0]
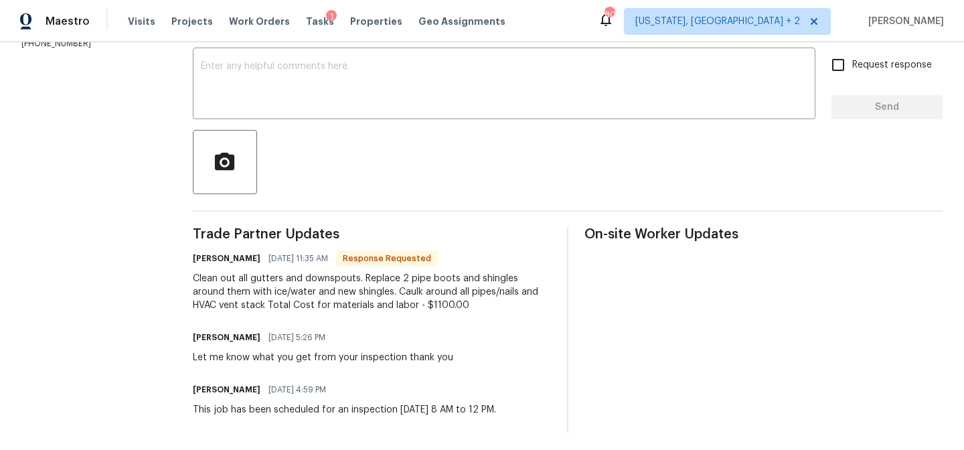
click at [544, 29] on div "Maestro Visits Projects Work Orders Tasks 1 Properties Geo Assignments 80 Washi…" at bounding box center [482, 21] width 964 height 42
click at [138, 183] on section "All work orders 1617 Almond Creek Ct Henrico, VA 23231 Home details Vendor Info…" at bounding box center [90, 135] width 139 height 596
click at [348, 147] on div at bounding box center [568, 162] width 750 height 64
click at [114, 186] on section "All work orders 1617 Almond Creek Ct Henrico, VA 23231 Home details Vendor Info…" at bounding box center [90, 135] width 139 height 596
click at [214, 124] on div "Send Message to Trade partner only Trade partner only ​ x ​ Request response Se…" at bounding box center [568, 210] width 750 height 446
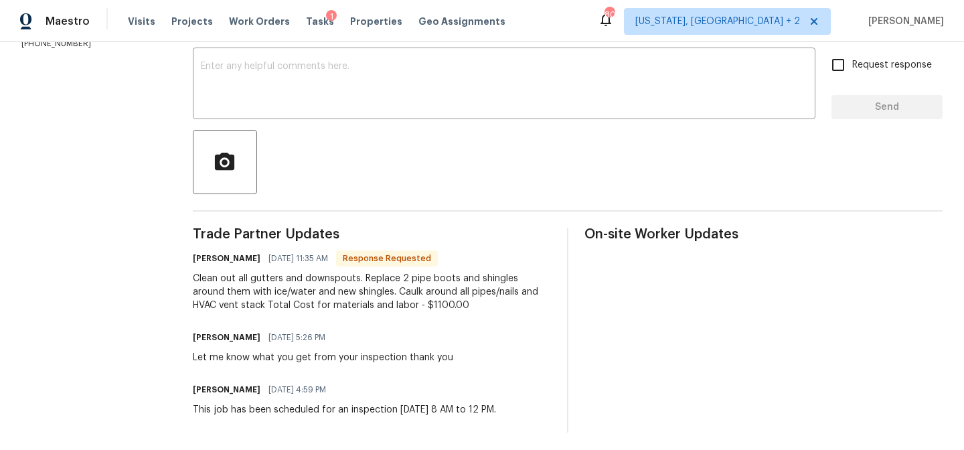
click at [120, 142] on section "All work orders 1617 Almond Creek Ct Henrico, VA 23231 Home details Vendor Info…" at bounding box center [90, 135] width 139 height 596
click at [119, 143] on section "All work orders 1617 Almond Creek Ct Henrico, VA 23231 Home details Vendor Info…" at bounding box center [90, 135] width 139 height 596
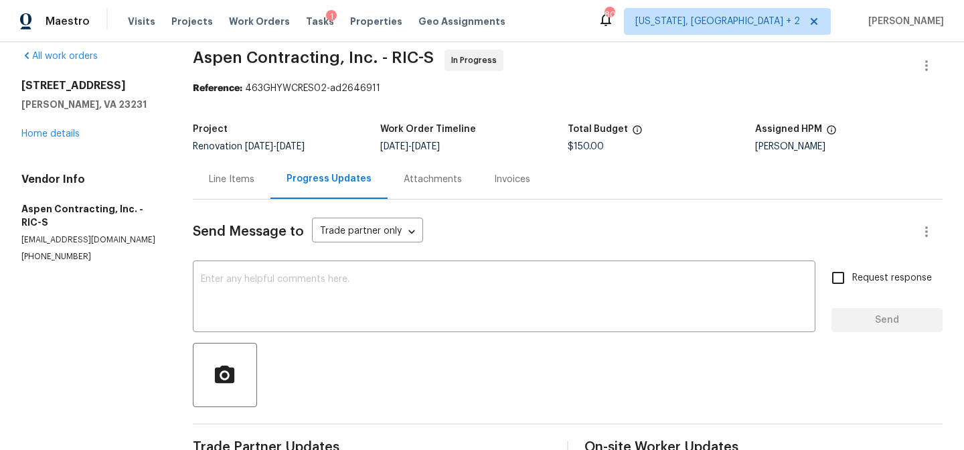
scroll to position [0, 0]
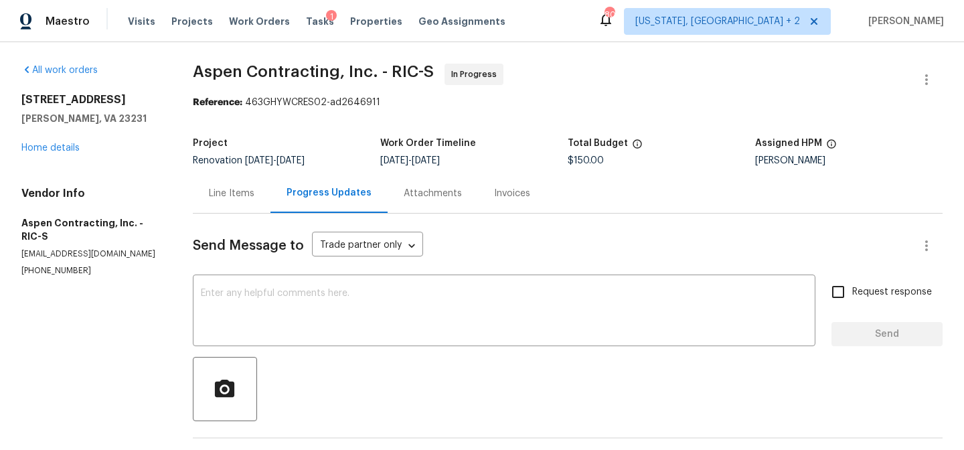
click at [565, 5] on div "Maestro Visits Projects Work Orders Tasks 1 Properties Geo Assignments 80 Washi…" at bounding box center [482, 21] width 964 height 42
click at [147, 70] on div "All work orders" at bounding box center [90, 70] width 139 height 13
click at [592, 20] on div "Maestro Visits Projects Work Orders Tasks 1 Properties Geo Assignments 80 Washi…" at bounding box center [482, 21] width 964 height 42
click at [156, 338] on section "All work orders 1617 Almond Creek Ct Henrico, VA 23231 Home details Vendor Info…" at bounding box center [90, 362] width 139 height 596
click at [595, 25] on div "Maestro Visits Projects Work Orders Tasks 1 Properties Geo Assignments 80 Washi…" at bounding box center [482, 21] width 964 height 42
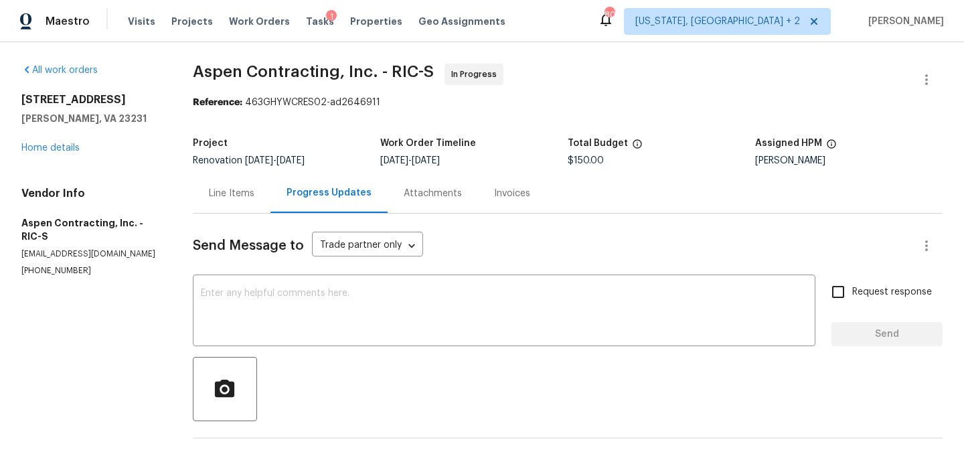
click at [582, 13] on div "Maestro Visits Projects Work Orders Tasks 1 Properties Geo Assignments 80 Washi…" at bounding box center [482, 21] width 964 height 42
click at [109, 385] on section "All work orders 1617 Almond Creek Ct Henrico, VA 23231 Home details Vendor Info…" at bounding box center [90, 362] width 139 height 596
click at [242, 246] on span "Send Message to" at bounding box center [248, 245] width 111 height 13
drag, startPoint x: 300, startPoint y: 246, endPoint x: 194, endPoint y: 248, distance: 105.8
click at [194, 248] on span "Send Message to" at bounding box center [248, 245] width 111 height 13
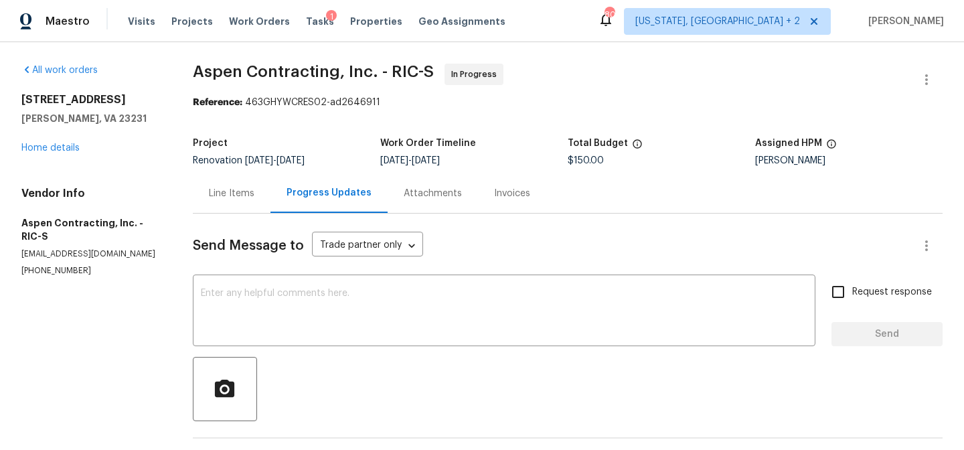
click at [208, 246] on span "Send Message to" at bounding box center [248, 245] width 111 height 13
click at [589, 36] on div "Maestro Visits Projects Work Orders Tasks 1 Properties Geo Assignments 80 Washi…" at bounding box center [482, 21] width 964 height 42
click at [592, 21] on div "Maestro Visits Projects Work Orders Tasks 1 Properties Geo Assignments 80 Washi…" at bounding box center [482, 21] width 964 height 42
click at [157, 64] on div "All work orders" at bounding box center [90, 70] width 139 height 13
click at [147, 298] on section "All work orders 1617 Almond Creek Ct Henrico, VA 23231 Home details Vendor Info…" at bounding box center [90, 362] width 139 height 596
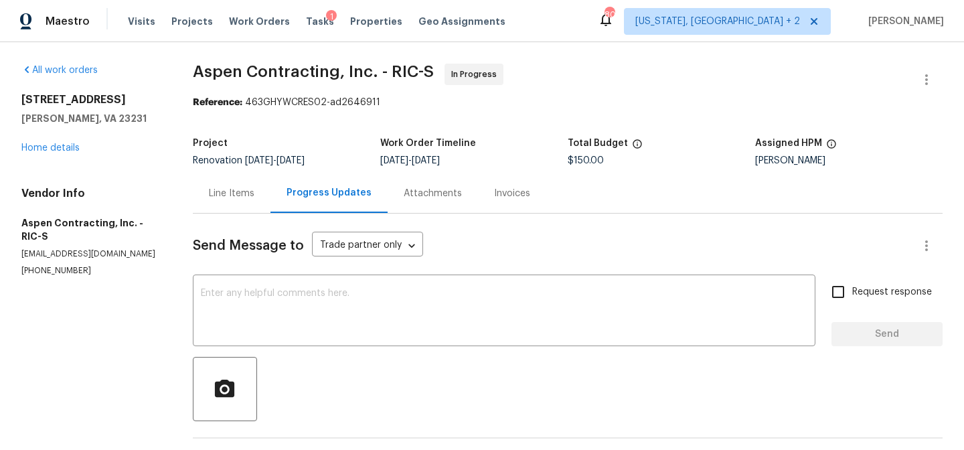
click at [594, 6] on div "Maestro Visits Projects Work Orders Tasks 1 Properties Geo Assignments 80 Washi…" at bounding box center [482, 21] width 964 height 42
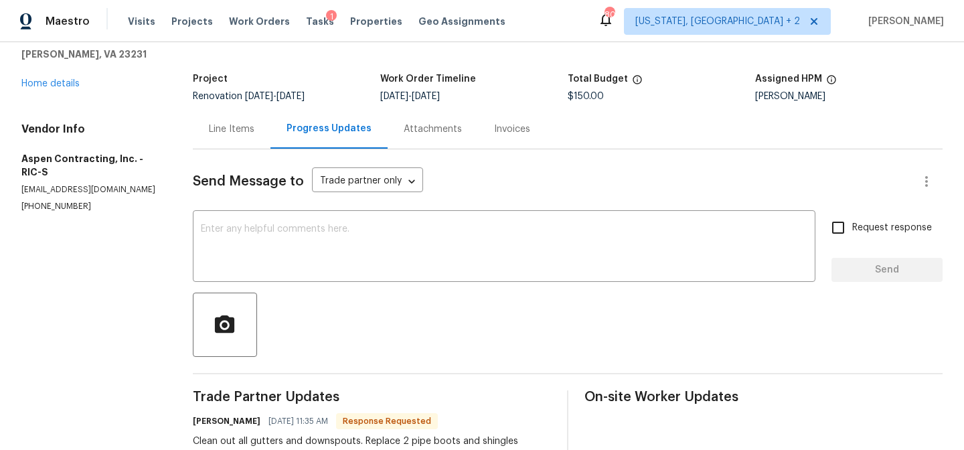
scroll to position [78, 0]
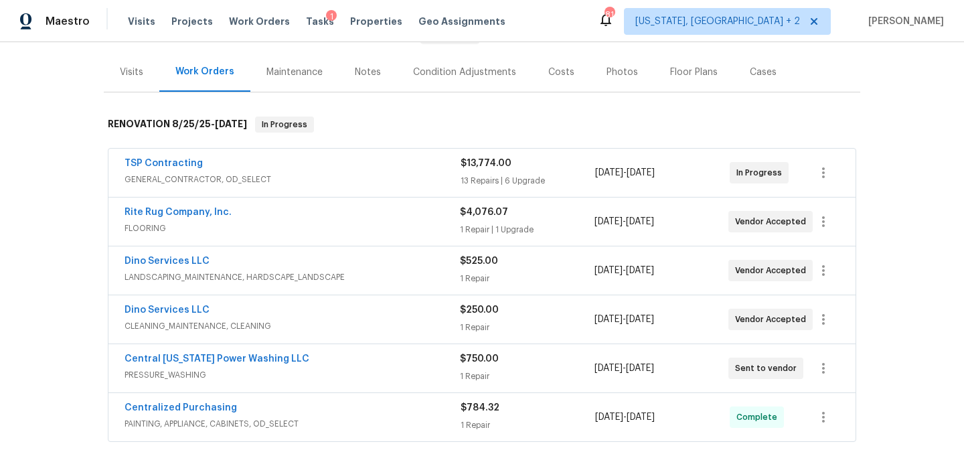
scroll to position [96, 0]
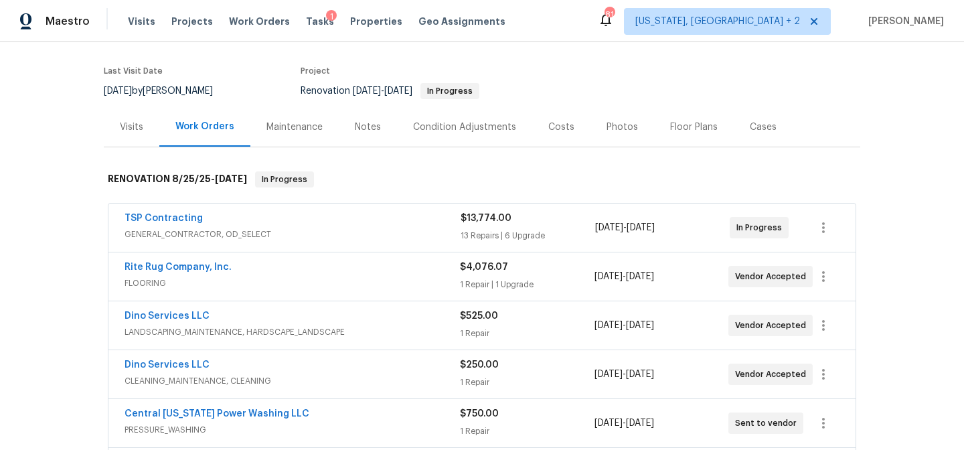
click at [550, 129] on div "Costs" at bounding box center [561, 127] width 26 height 13
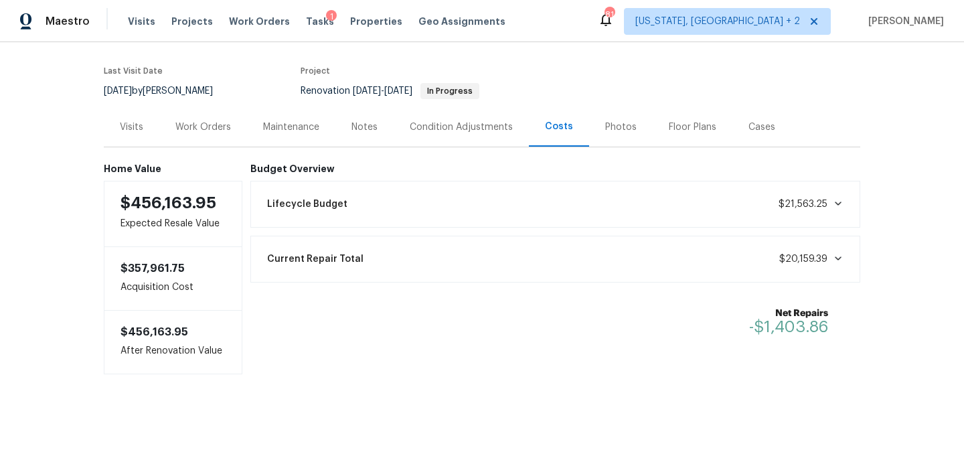
click at [206, 131] on div "Work Orders" at bounding box center [203, 127] width 56 height 13
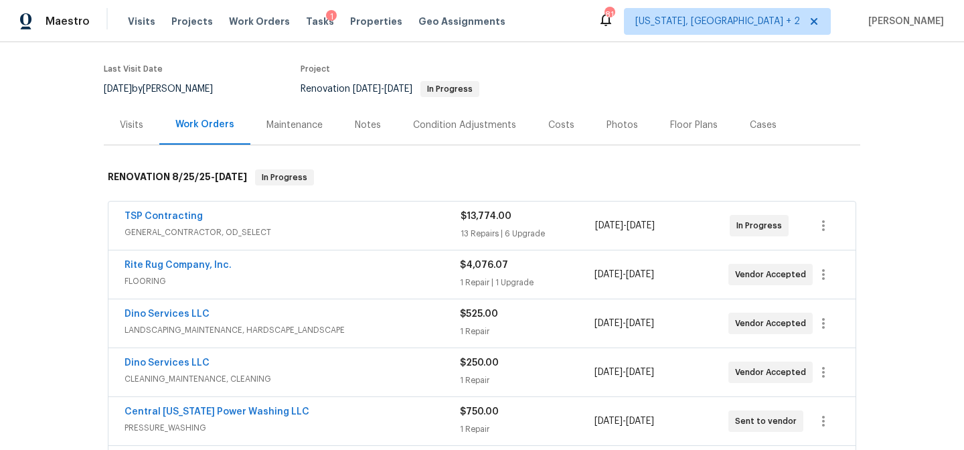
scroll to position [68, 0]
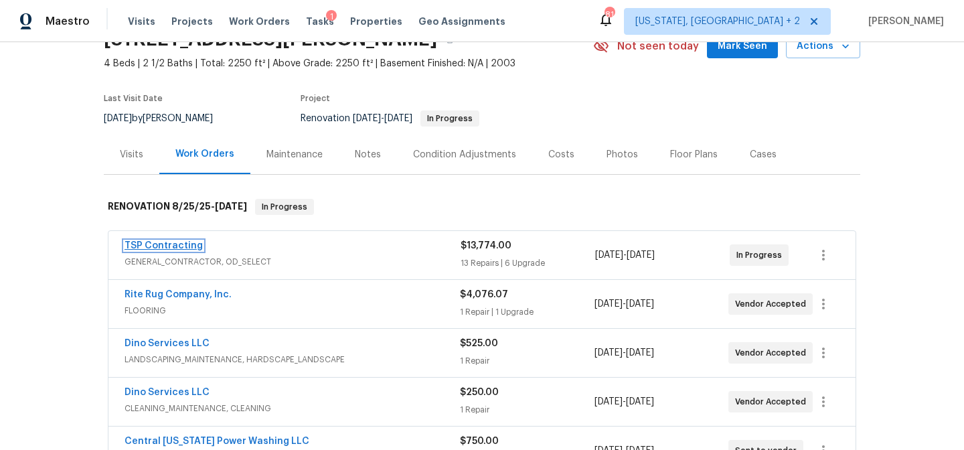
click at [159, 244] on link "TSP Contracting" at bounding box center [164, 245] width 78 height 9
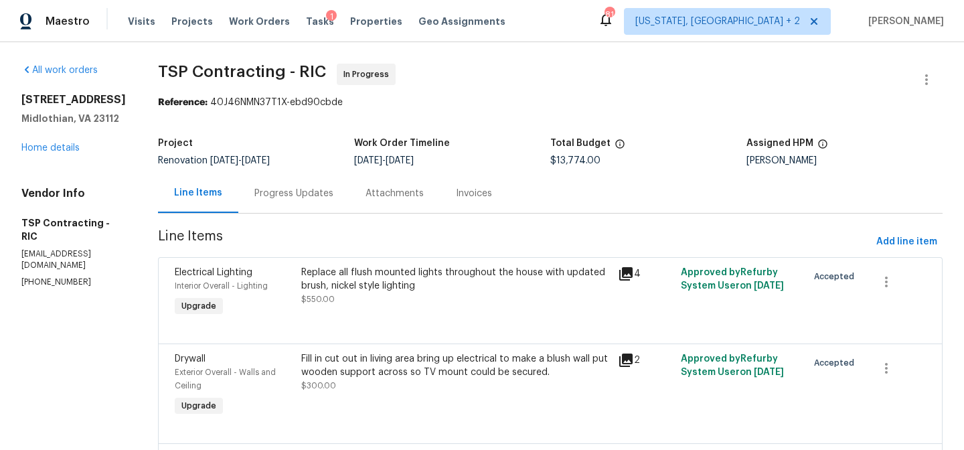
click at [68, 155] on div "[STREET_ADDRESS][PERSON_NAME] Home details" at bounding box center [73, 124] width 104 height 62
click at [64, 153] on link "Home details" at bounding box center [50, 147] width 58 height 9
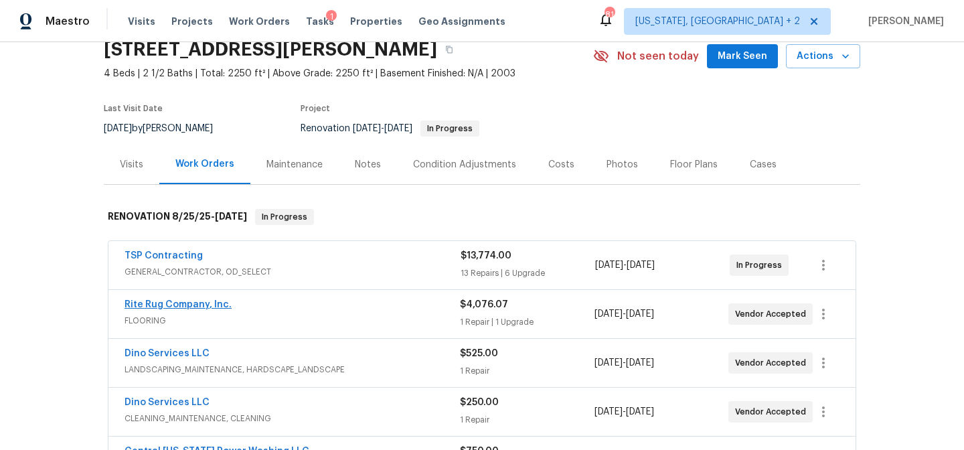
scroll to position [70, 0]
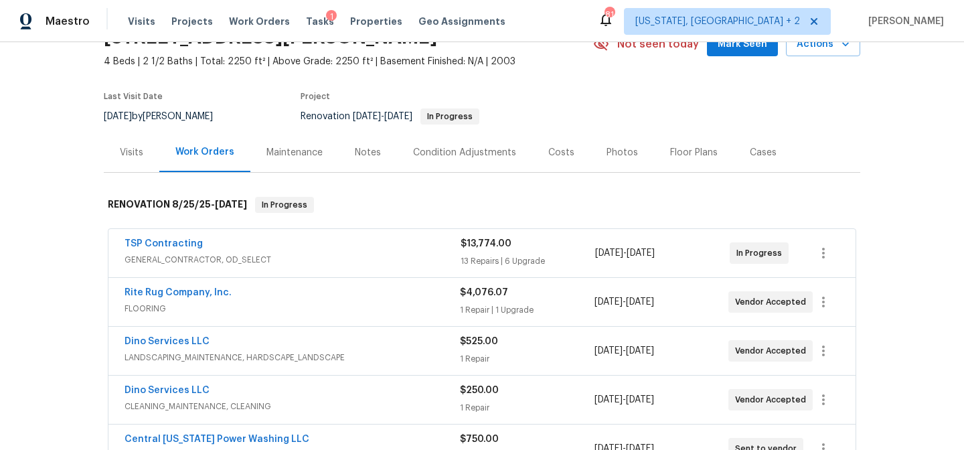
click at [258, 293] on div "Rite Rug Company, Inc." at bounding box center [293, 294] width 336 height 16
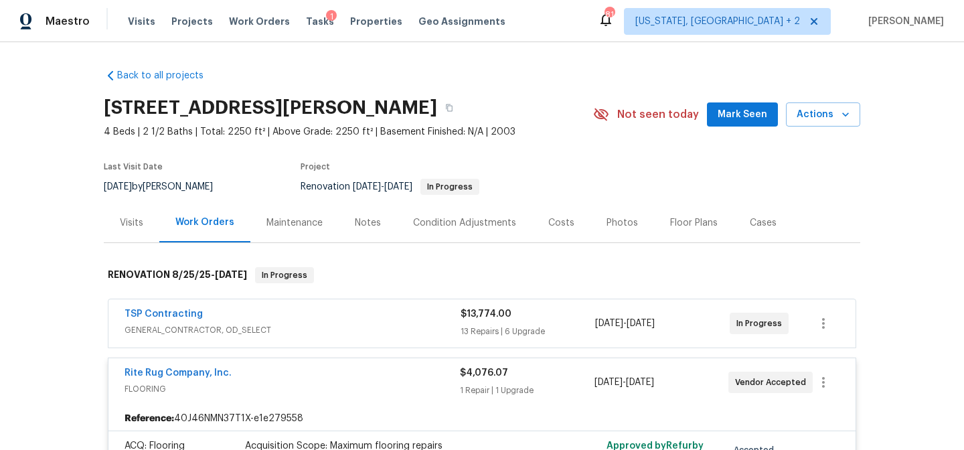
scroll to position [0, 0]
click at [563, 23] on div "Maestro Visits Projects Work Orders Tasks 1 Properties Geo Assignments 81 [US_S…" at bounding box center [482, 21] width 964 height 42
click at [76, 134] on div "Back to all projects [STREET_ADDRESS] 4 Beds | 2 1/2 Baths | Total: 2250 ft² | …" at bounding box center [482, 246] width 964 height 408
click at [568, 20] on div "Maestro Visits Projects Work Orders Tasks 1 Properties Geo Assignments 81 [US_S…" at bounding box center [482, 21] width 964 height 42
click at [70, 115] on div "Back to all projects [STREET_ADDRESS] 4 Beds | 2 1/2 Baths | Total: 2250 ft² | …" at bounding box center [482, 246] width 964 height 408
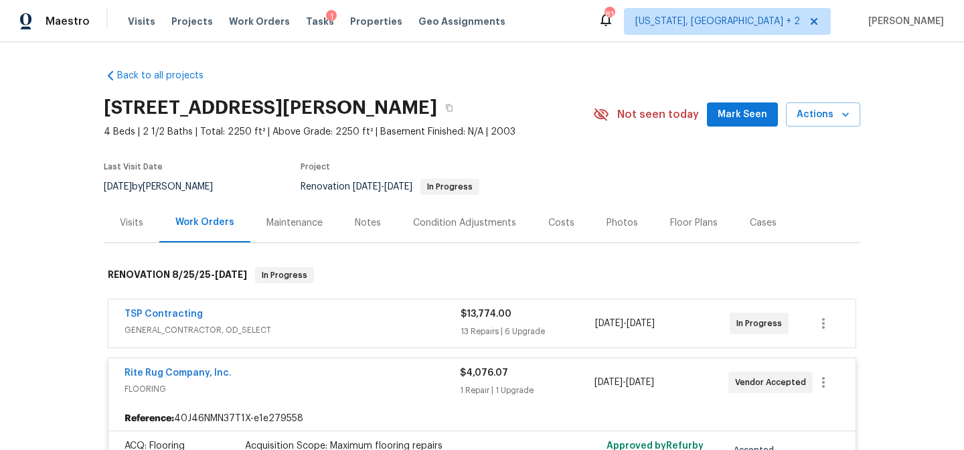
click at [552, 31] on div "Maestro Visits Projects Work Orders Tasks 1 Properties Geo Assignments 81 [US_S…" at bounding box center [482, 21] width 964 height 42
click at [551, 31] on div "Maestro Visits Projects Work Orders Tasks 1 Properties Geo Assignments 81 [US_S…" at bounding box center [482, 21] width 964 height 42
click at [24, 137] on div "Back to all projects [STREET_ADDRESS] 4 Beds | 2 1/2 Baths | Total: 2250 ft² | …" at bounding box center [482, 246] width 964 height 408
click at [106, 20] on div at bounding box center [106, 18] width 1 height 21
click at [529, 21] on div "Maestro Visits Projects Work Orders Tasks 1 Properties Geo Assignments 81 [US_S…" at bounding box center [482, 21] width 964 height 42
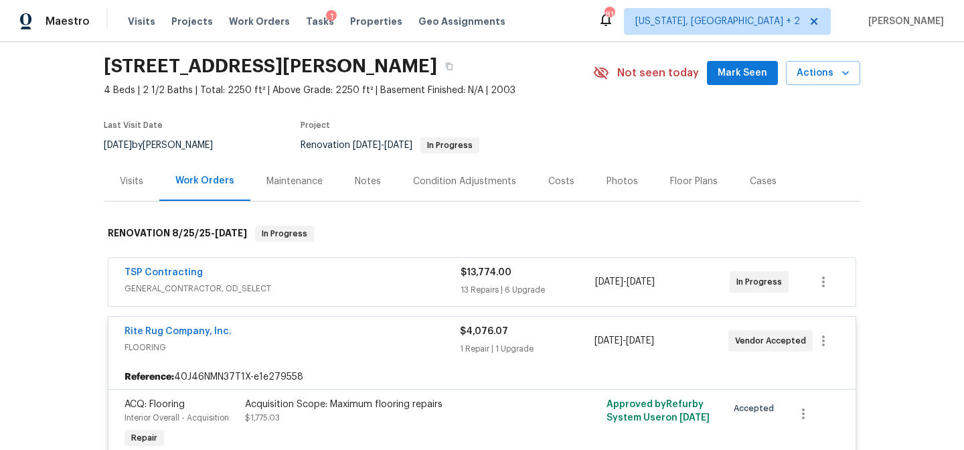
scroll to position [42, 0]
click at [565, 11] on div "Maestro Visits Projects Work Orders Tasks 1 Properties Geo Assignments 81 [US_S…" at bounding box center [482, 21] width 964 height 42
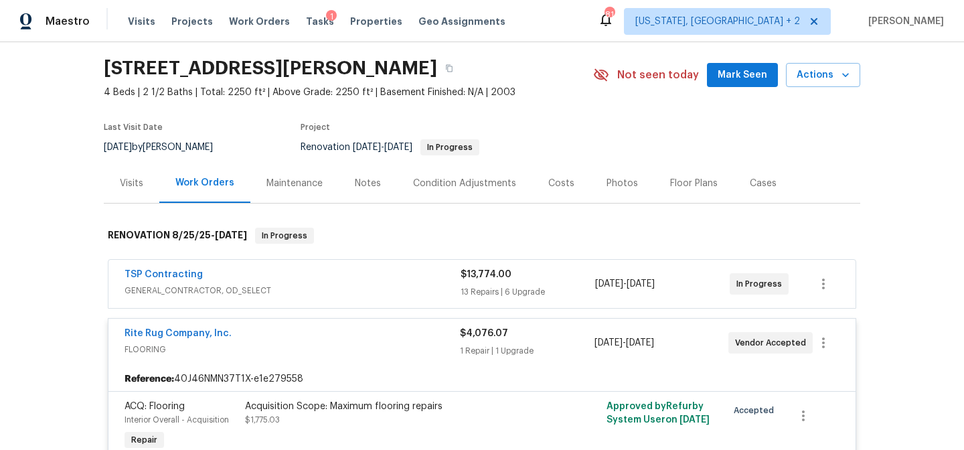
scroll to position [40, 0]
click at [526, 19] on div "Maestro Visits Projects Work Orders Tasks 1 Properties Geo Assignments 81 [US_S…" at bounding box center [482, 21] width 964 height 42
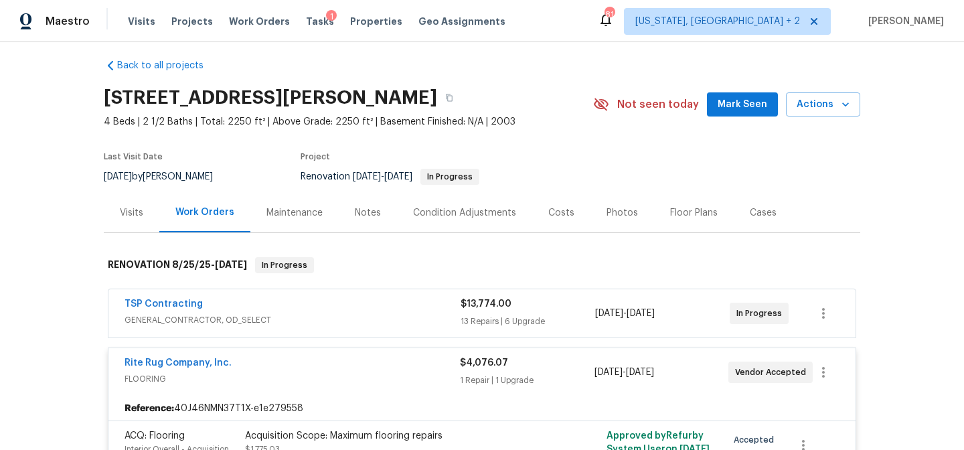
scroll to position [9, 0]
click at [544, 27] on div "Maestro Visits Projects Work Orders Tasks 1 Properties Geo Assignments 81 [US_S…" at bounding box center [482, 21] width 964 height 42
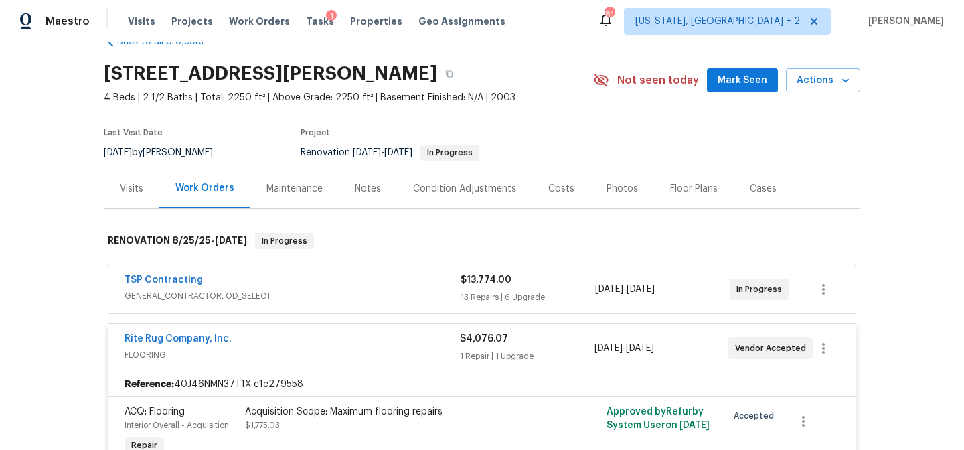
scroll to position [33, 0]
click at [586, 22] on div "Maestro Visits Projects Work Orders Tasks 1 Properties Geo Assignments 81 [US_S…" at bounding box center [482, 21] width 964 height 42
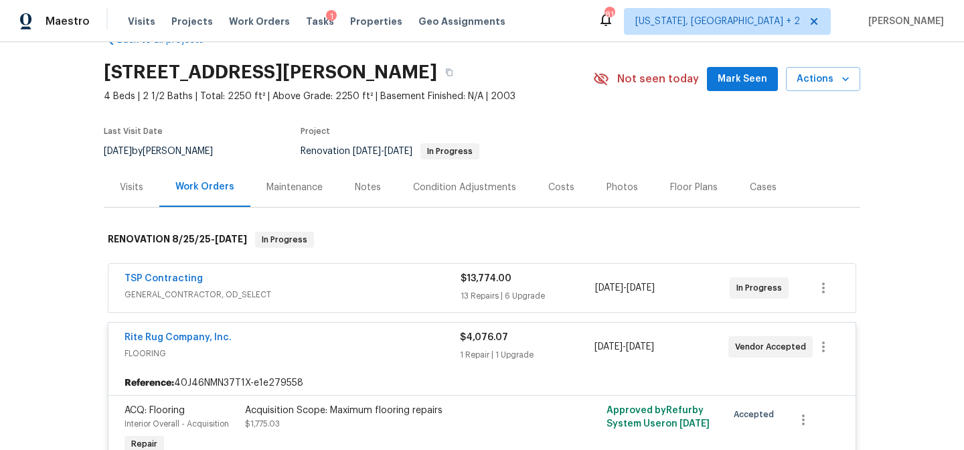
scroll to position [36, 0]
click at [558, 9] on div "Maestro Visits Projects Work Orders Tasks 1 Properties Geo Assignments 81 [US_S…" at bounding box center [482, 21] width 964 height 42
click at [7, 205] on div "Back to all projects [STREET_ADDRESS] 4 Beds | 2 1/2 Baths | Total: 2250 ft² | …" at bounding box center [482, 246] width 964 height 408
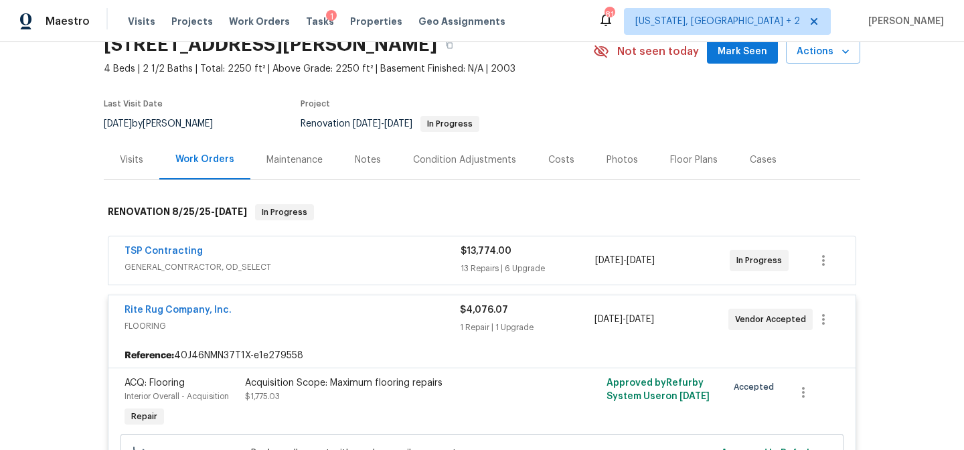
scroll to position [74, 0]
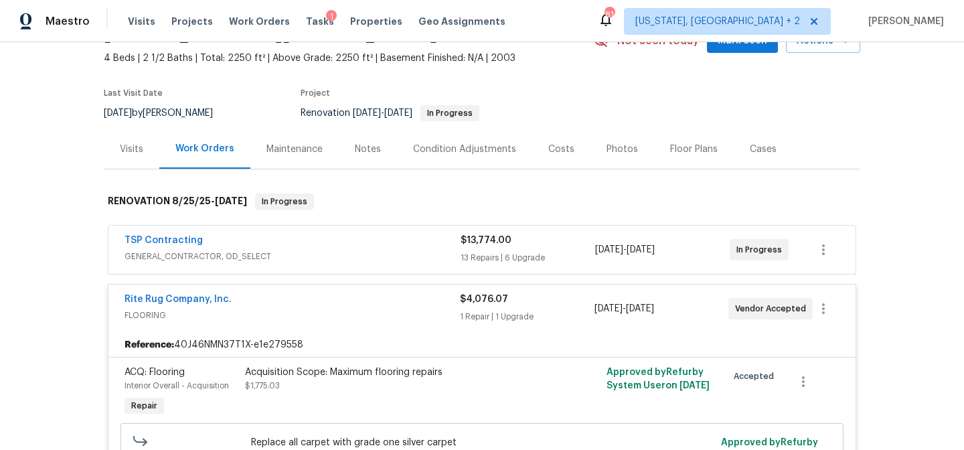
click at [303, 305] on div "Rite Rug Company, Inc." at bounding box center [293, 301] width 336 height 16
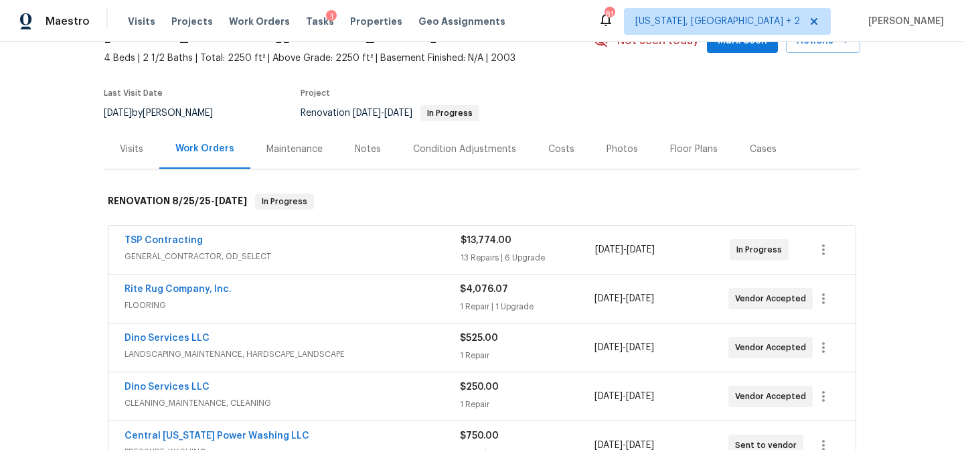
click at [41, 241] on div "Back to all projects [STREET_ADDRESS] 4 Beds | 2 1/2 Baths | Total: 2250 ft² | …" at bounding box center [482, 246] width 964 height 408
click at [54, 240] on div "Back to all projects [STREET_ADDRESS] 4 Beds | 2 1/2 Baths | Total: 2250 ft² | …" at bounding box center [482, 246] width 964 height 408
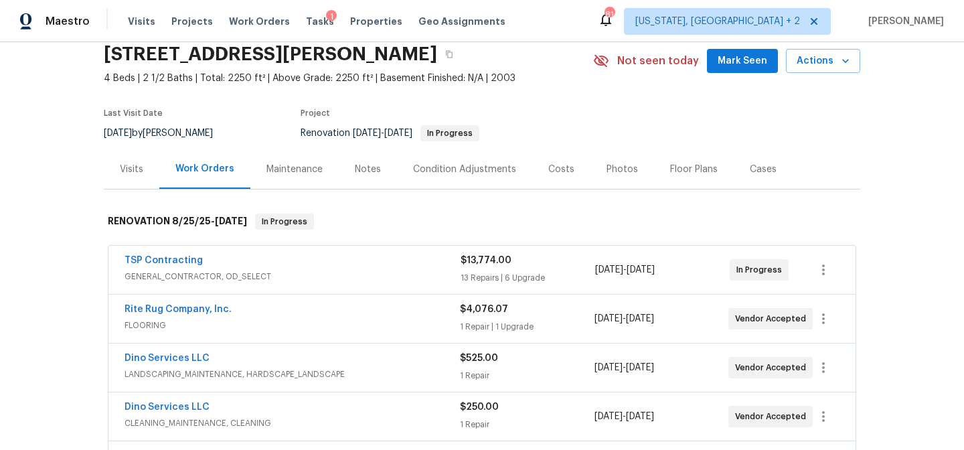
scroll to position [0, 0]
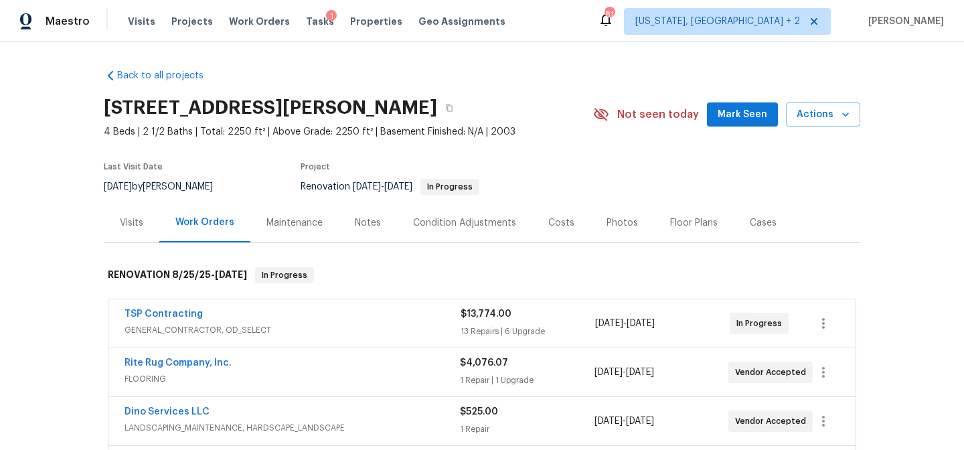
click at [315, 68] on div "Back to all projects [STREET_ADDRESS] 4 Beds | 2 1/2 Baths | Total: 2250 ft² | …" at bounding box center [482, 389] width 757 height 663
click at [512, 36] on div "Maestro Visits Projects Work Orders Tasks 1 Properties Geo Assignments 81 [US_S…" at bounding box center [482, 21] width 964 height 42
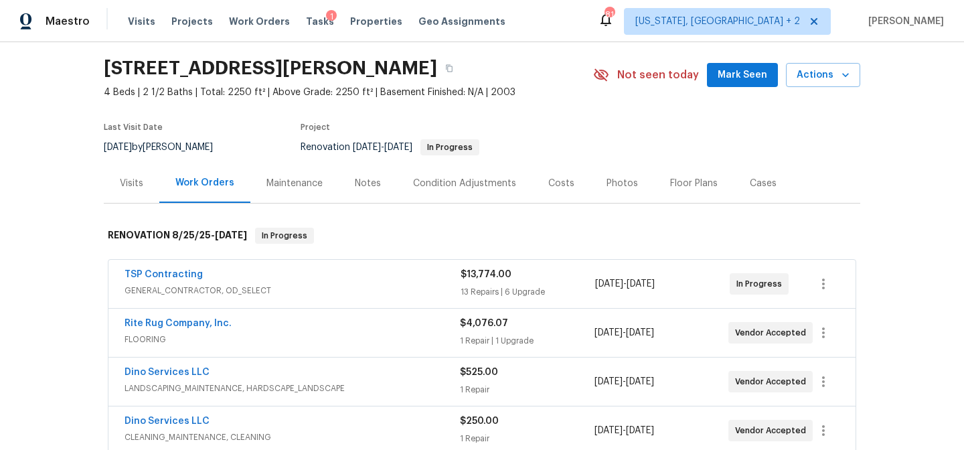
scroll to position [40, 0]
click at [58, 199] on div "Back to all projects [STREET_ADDRESS] 4 Beds | 2 1/2 Baths | Total: 2250 ft² | …" at bounding box center [482, 246] width 964 height 408
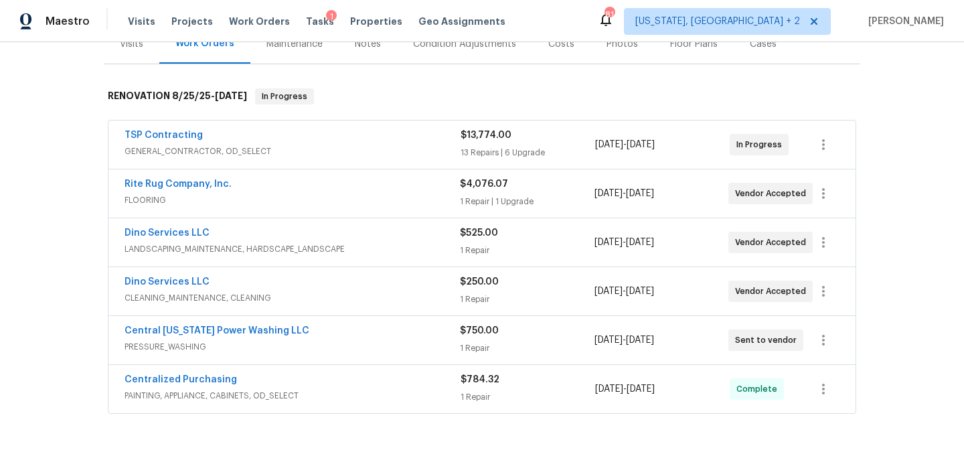
scroll to position [176, 0]
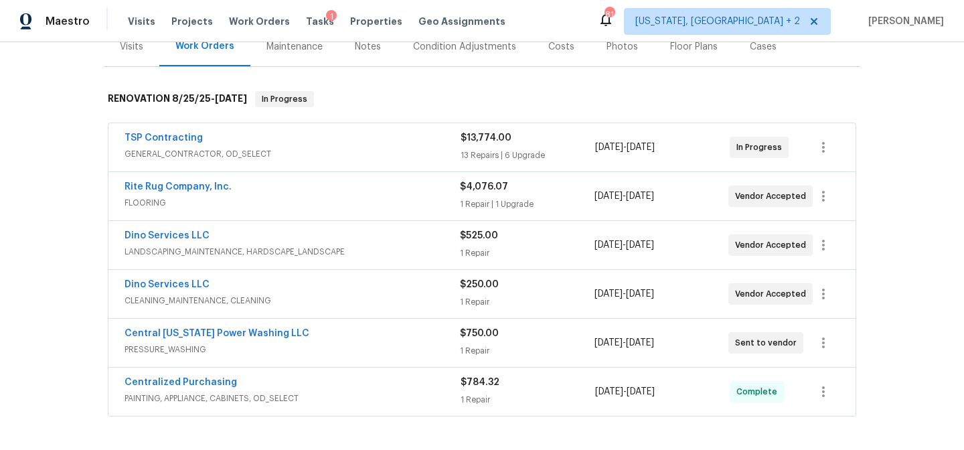
click at [72, 168] on div "Back to all projects [STREET_ADDRESS] 4 Beds | 2 1/2 Baths | Total: 2250 ft² | …" at bounding box center [482, 246] width 964 height 408
click at [55, 139] on div "Back to all projects 12706 Forest Mill Dr, Midlothian, VA 23112 4 Beds | 2 1/2 …" at bounding box center [482, 246] width 964 height 408
click at [82, 185] on div "Back to all projects 12706 Forest Mill Dr, Midlothian, VA 23112 4 Beds | 2 1/2 …" at bounding box center [482, 246] width 964 height 408
click at [60, 173] on div "Back to all projects 12706 Forest Mill Dr, Midlothian, VA 23112 4 Beds | 2 1/2 …" at bounding box center [482, 246] width 964 height 408
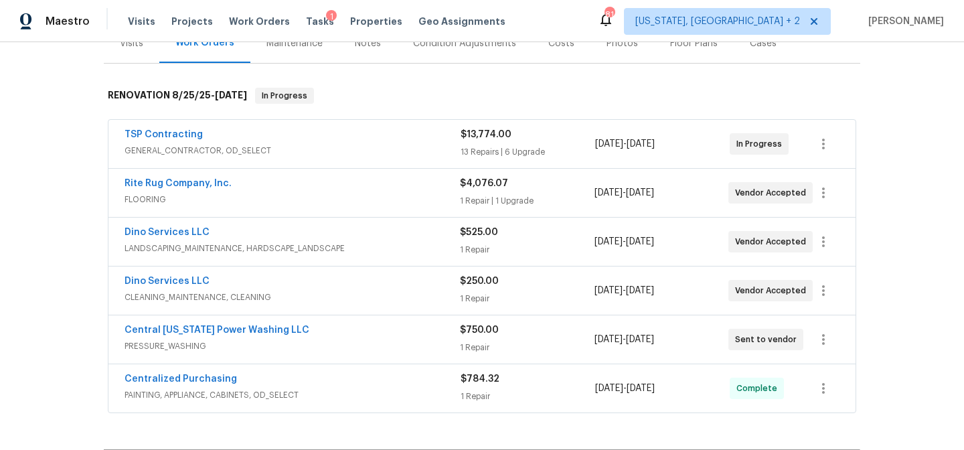
scroll to position [178, 0]
click at [589, 9] on div "Maestro Visits Projects Work Orders Tasks 1 Properties Geo Assignments 81 Washi…" at bounding box center [482, 21] width 964 height 42
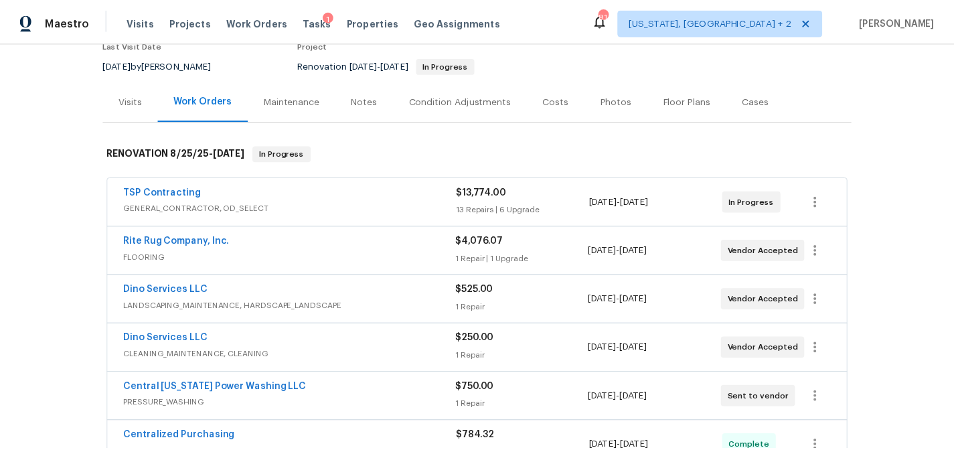
scroll to position [0, 0]
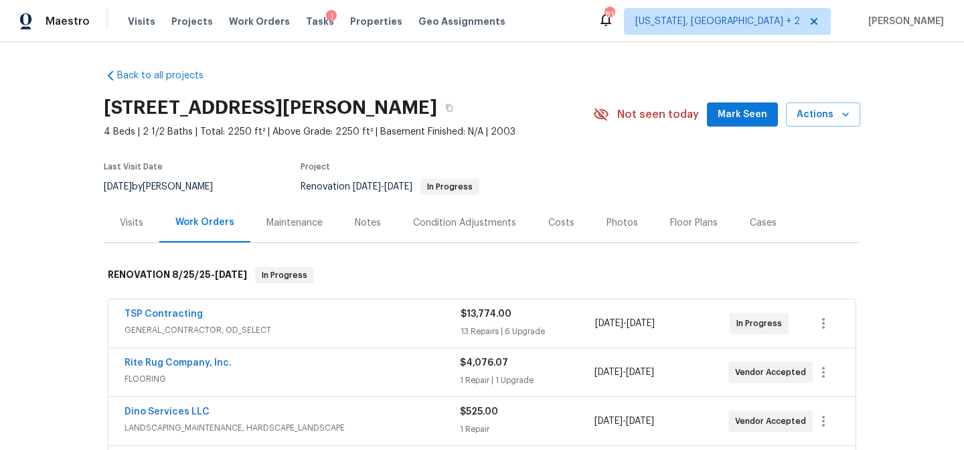
click at [356, 223] on div "Notes" at bounding box center [368, 222] width 26 height 13
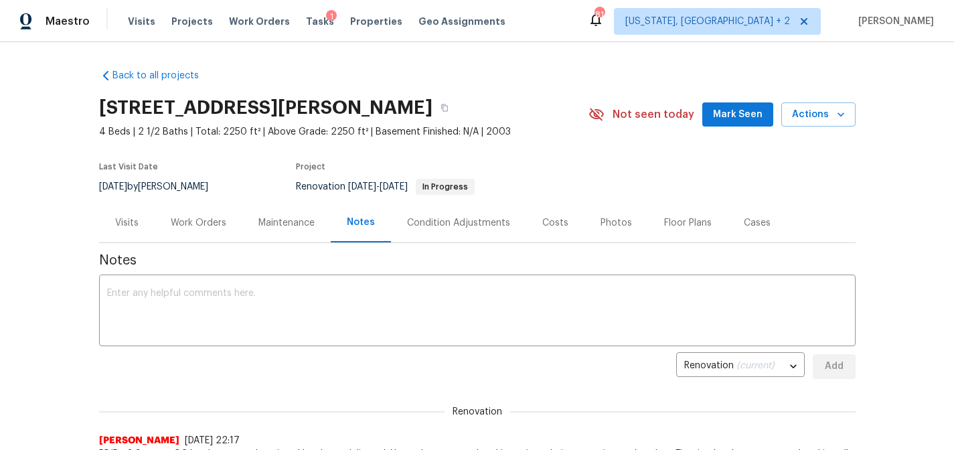
click at [198, 220] on div "Work Orders" at bounding box center [199, 222] width 56 height 13
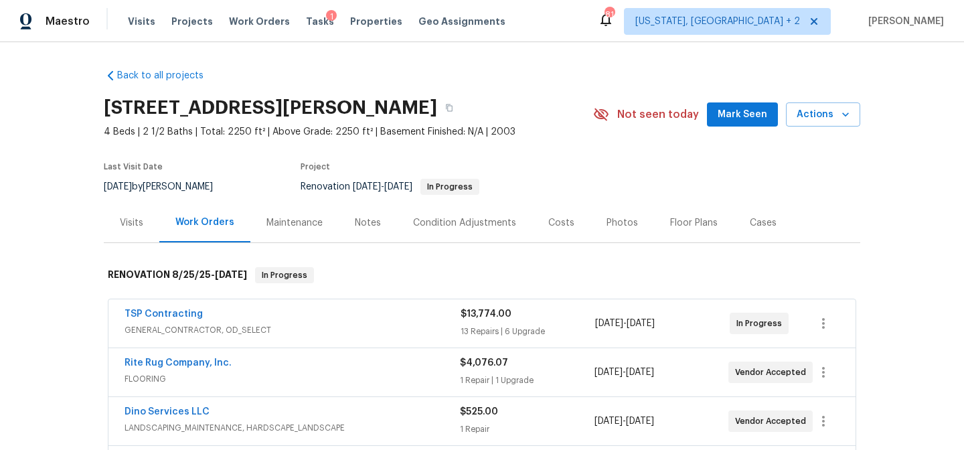
click at [569, 26] on div "Maestro Visits Projects Work Orders Tasks 1 Properties Geo Assignments 81 Washi…" at bounding box center [482, 21] width 964 height 42
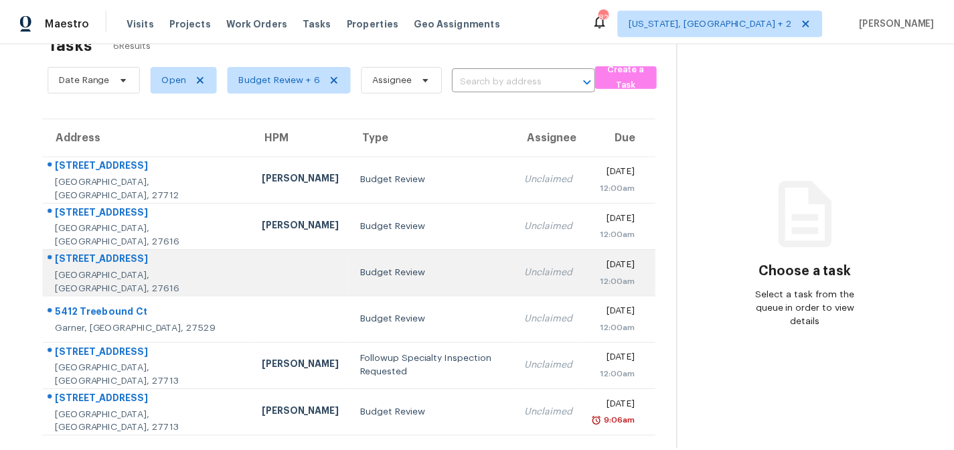
scroll to position [52, 0]
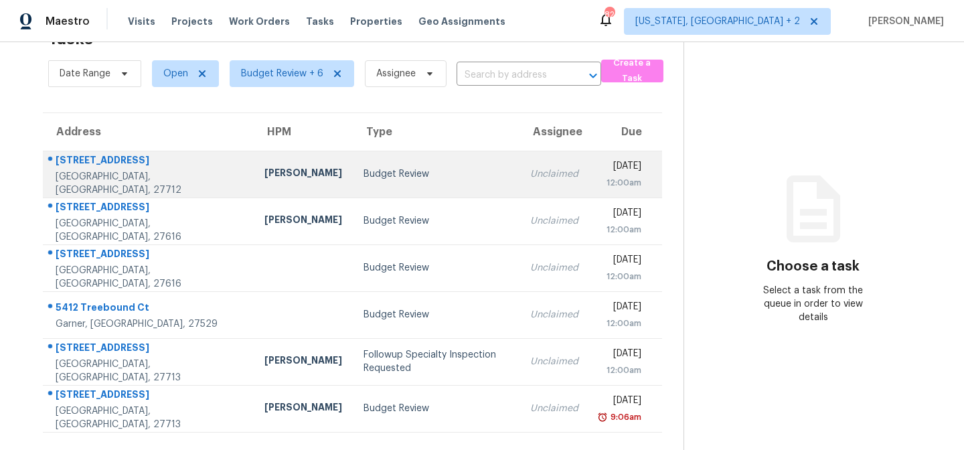
click at [265, 166] on div "[PERSON_NAME]" at bounding box center [304, 174] width 78 height 17
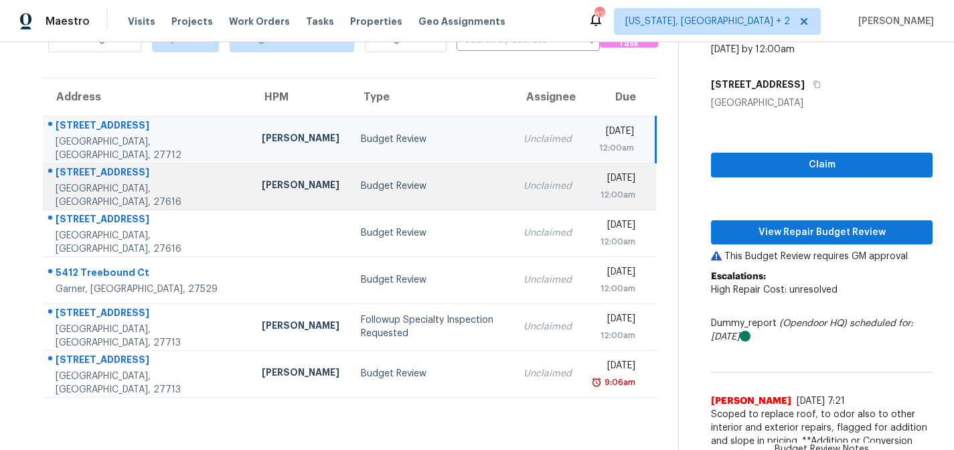
click at [251, 169] on td "[PERSON_NAME]" at bounding box center [300, 186] width 99 height 47
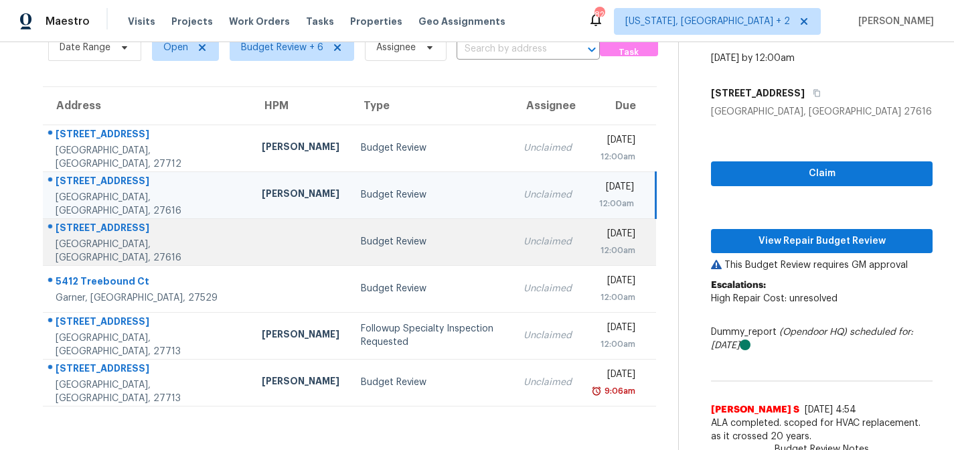
click at [251, 238] on td at bounding box center [300, 241] width 99 height 47
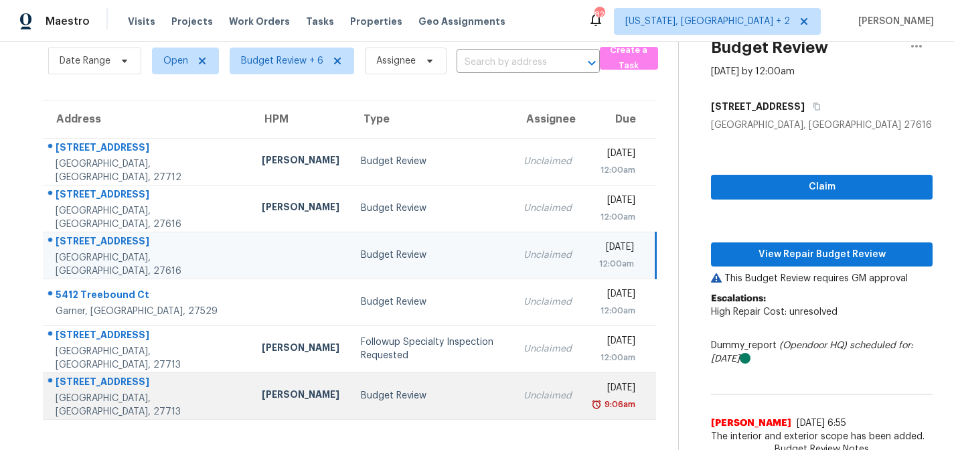
click at [350, 372] on td "Budget Review" at bounding box center [431, 395] width 163 height 47
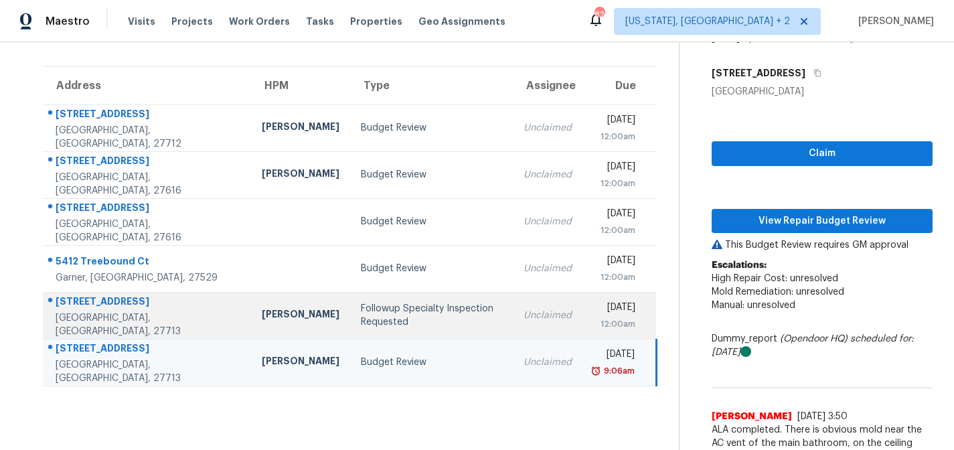
scroll to position [98, 0]
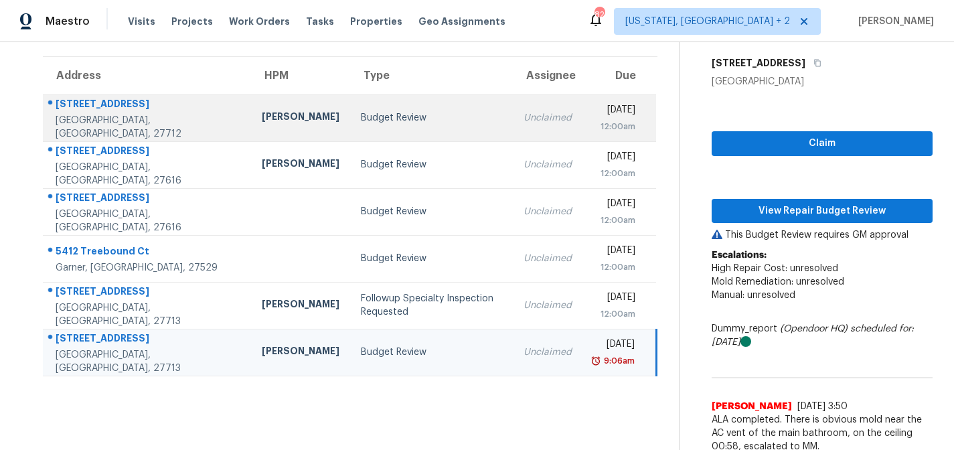
click at [361, 123] on div "Budget Review" at bounding box center [432, 117] width 142 height 13
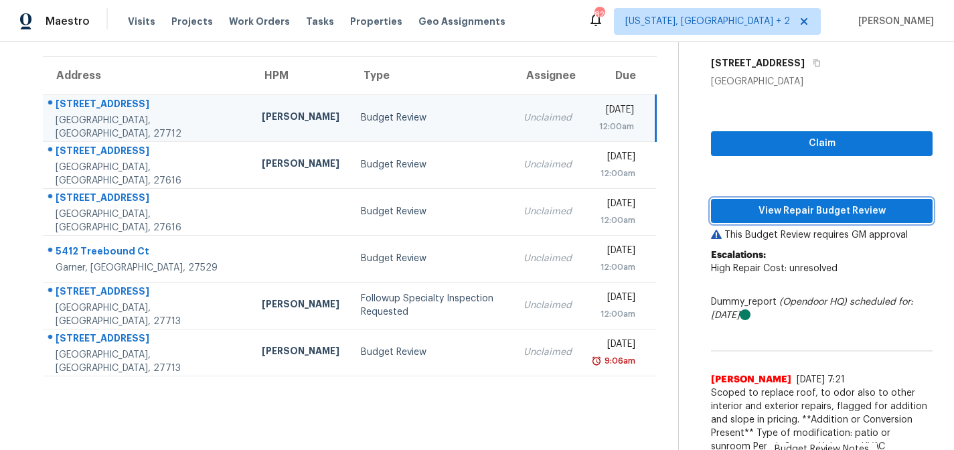
click at [828, 214] on span "View Repair Budget Review" at bounding box center [822, 211] width 200 height 17
